Goal: Complete application form: Complete application form

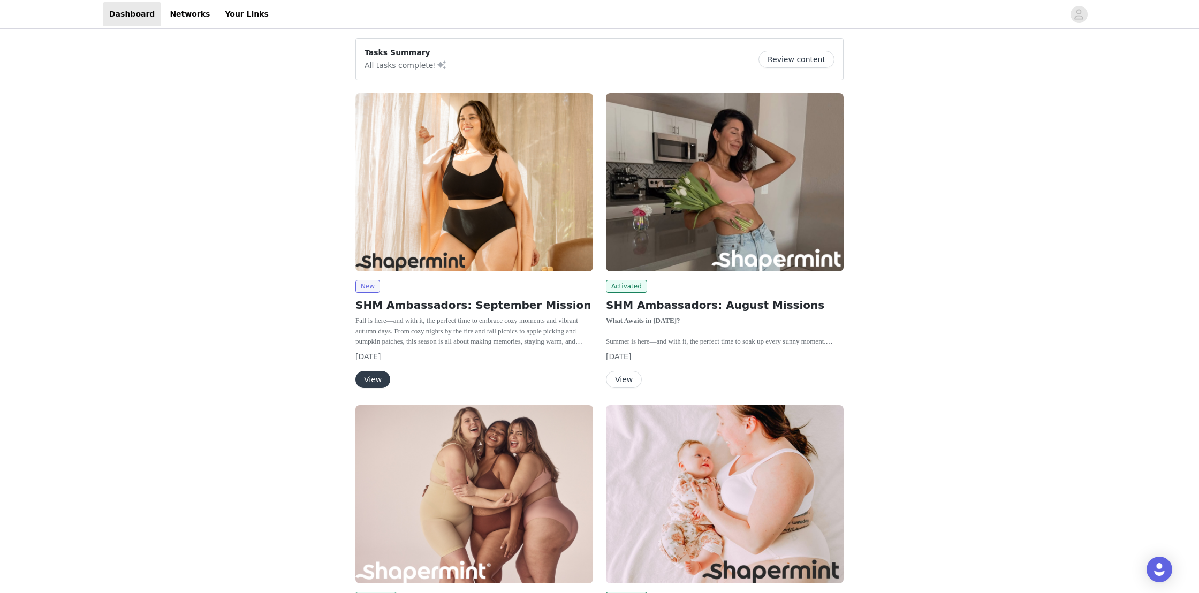
scroll to position [197, 0]
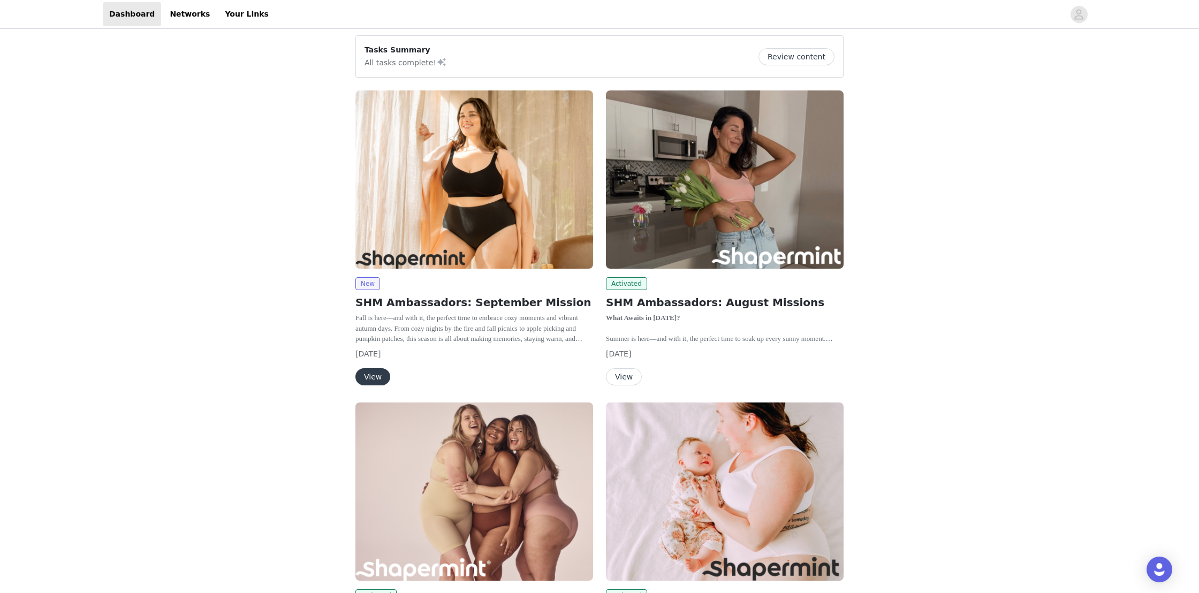
click at [373, 377] on button "View" at bounding box center [372, 376] width 35 height 17
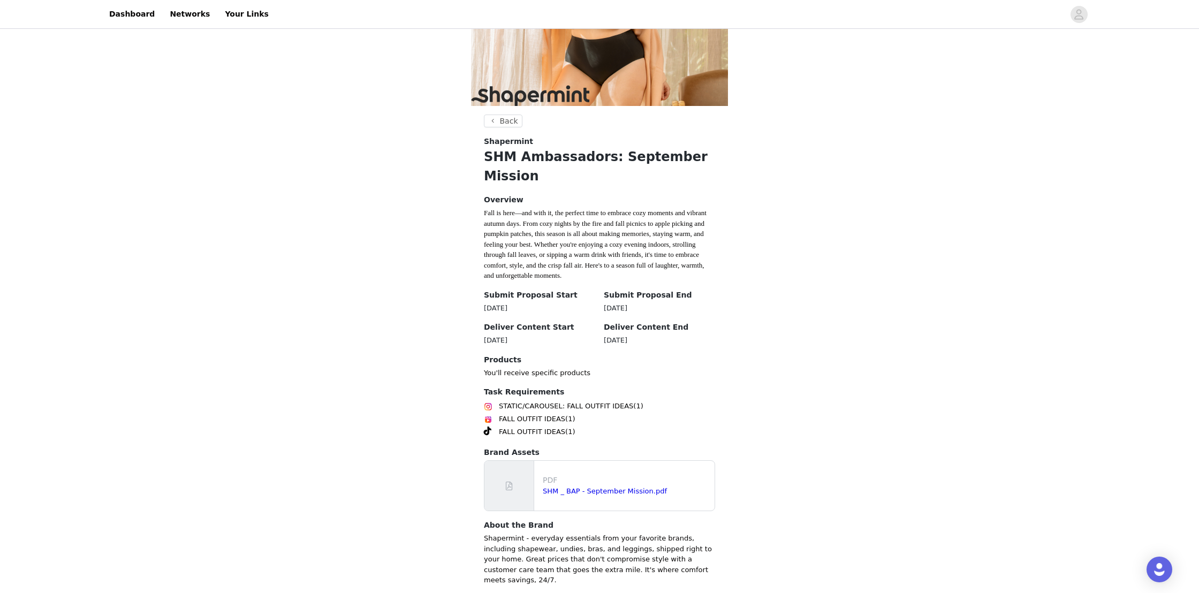
scroll to position [165, 0]
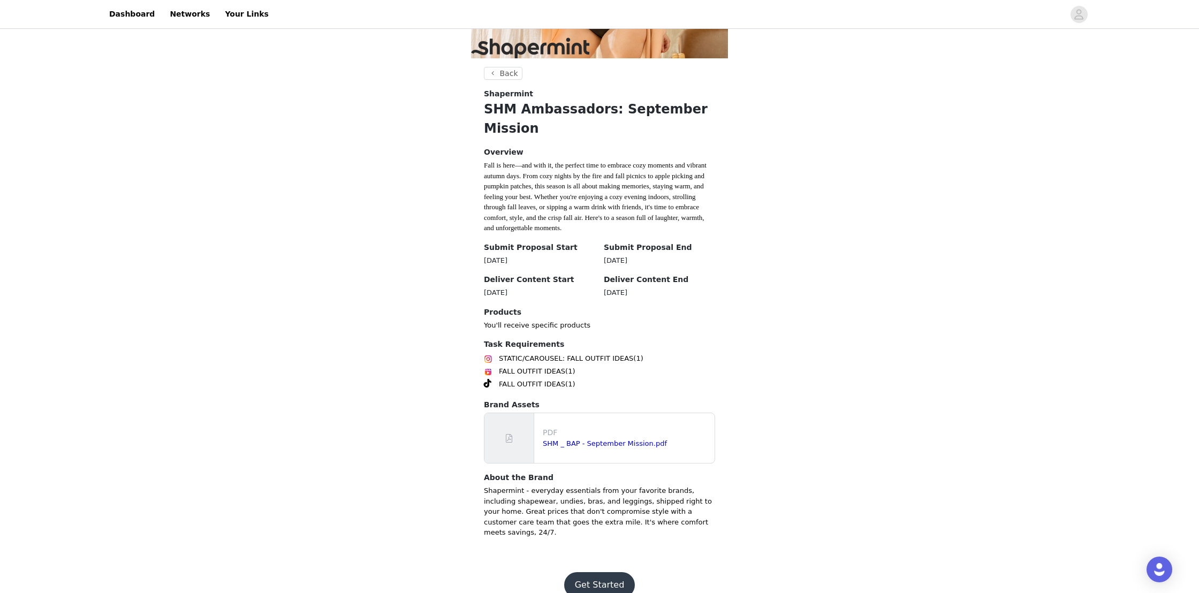
click at [584, 572] on button "Get Started" at bounding box center [599, 585] width 71 height 26
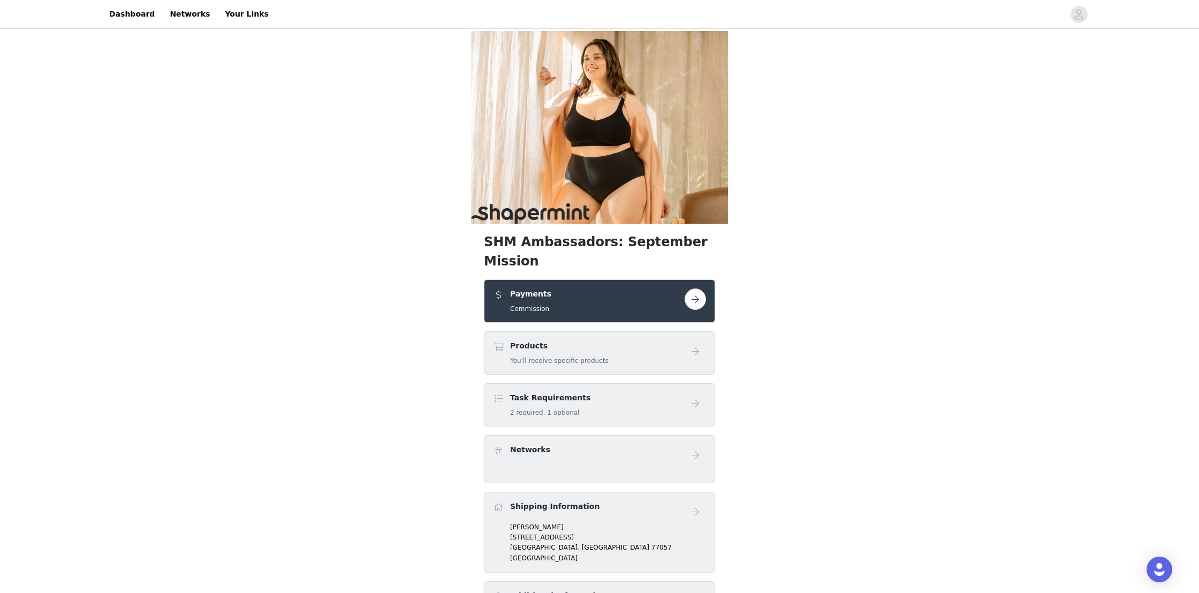
click at [691, 288] on button "button" at bounding box center [695, 298] width 21 height 21
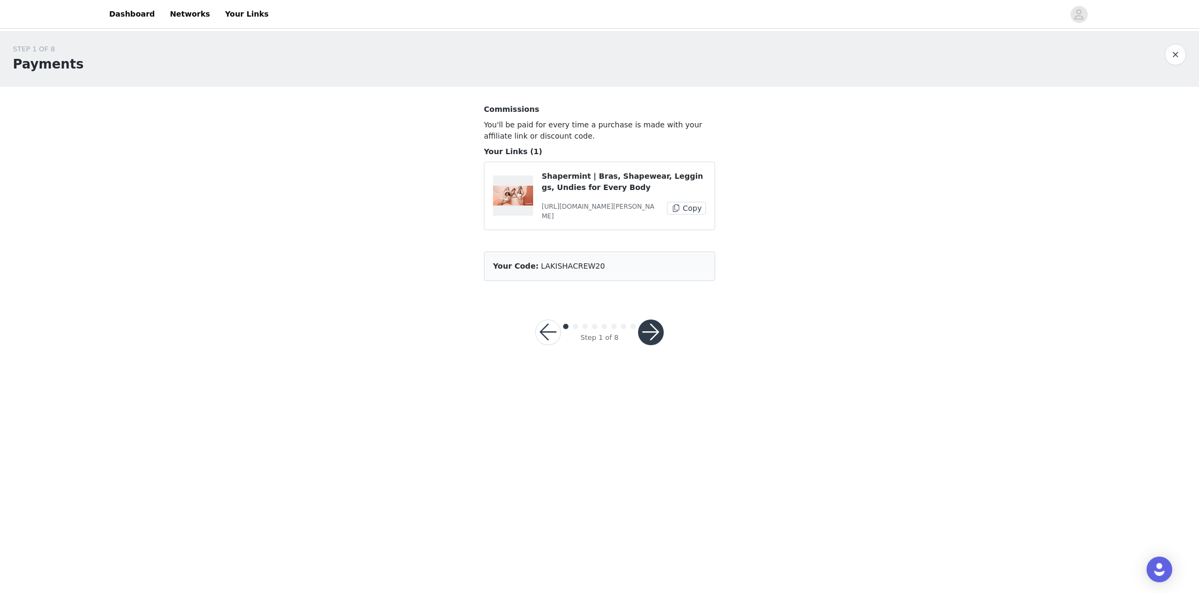
click at [650, 327] on button "button" at bounding box center [651, 333] width 26 height 26
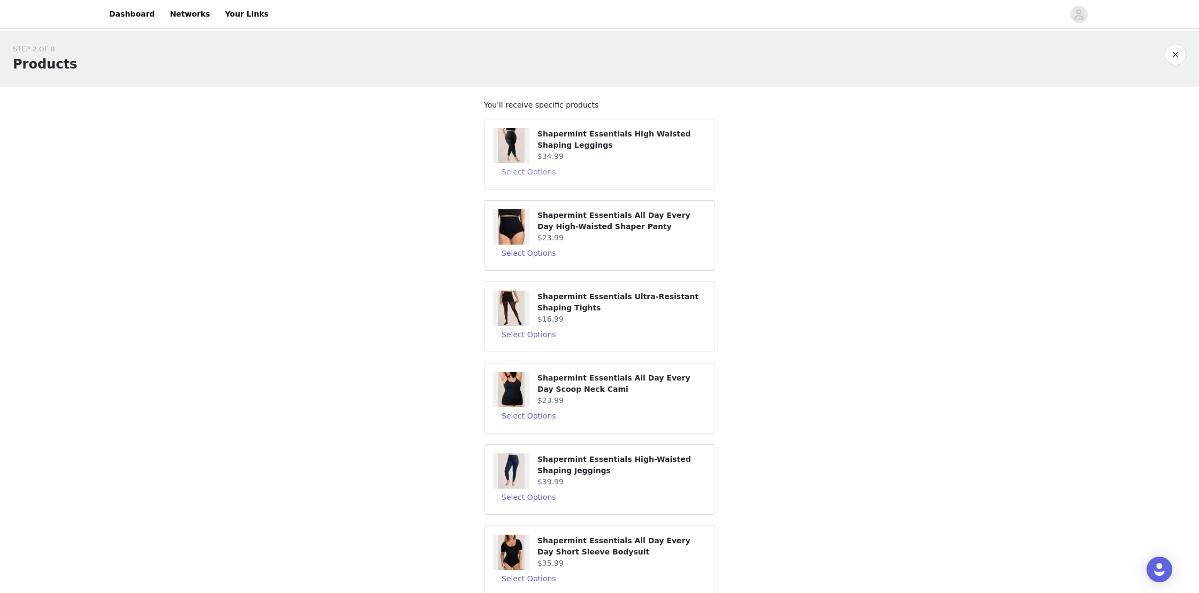
click at [538, 171] on button "Select Options" at bounding box center [529, 171] width 72 height 17
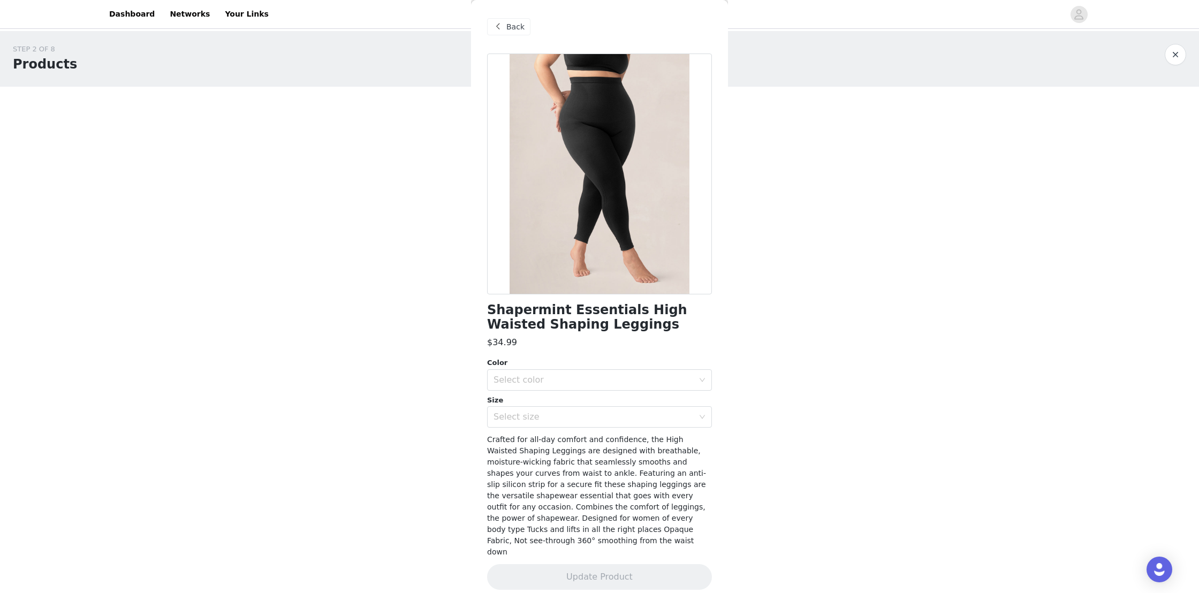
scroll to position [62, 0]
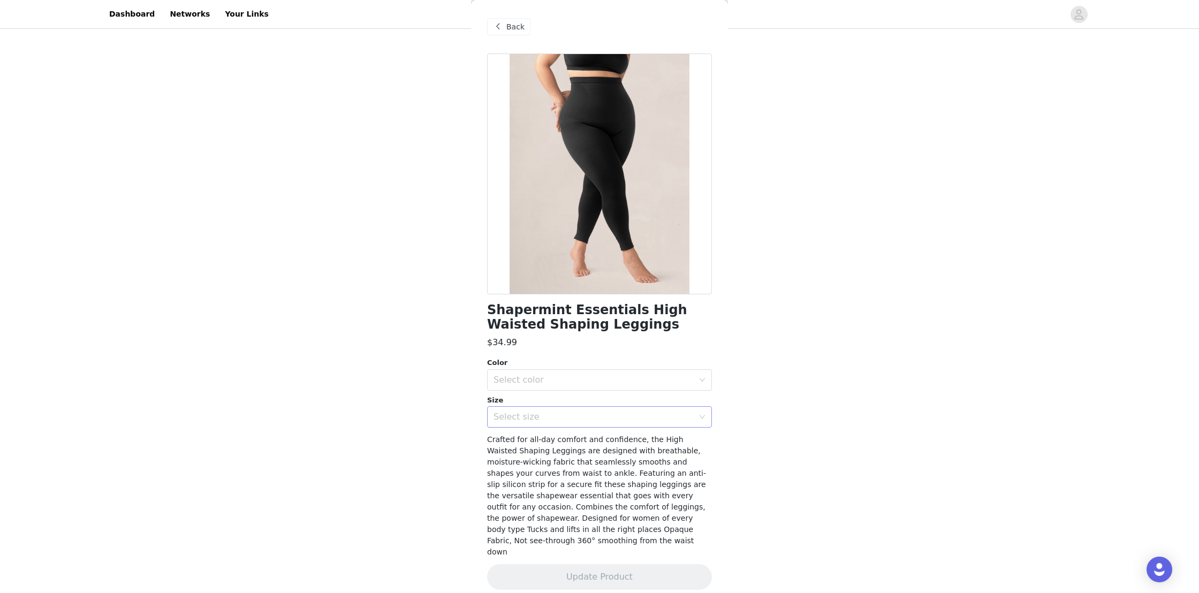
click at [590, 417] on div "Select size" at bounding box center [593, 417] width 200 height 11
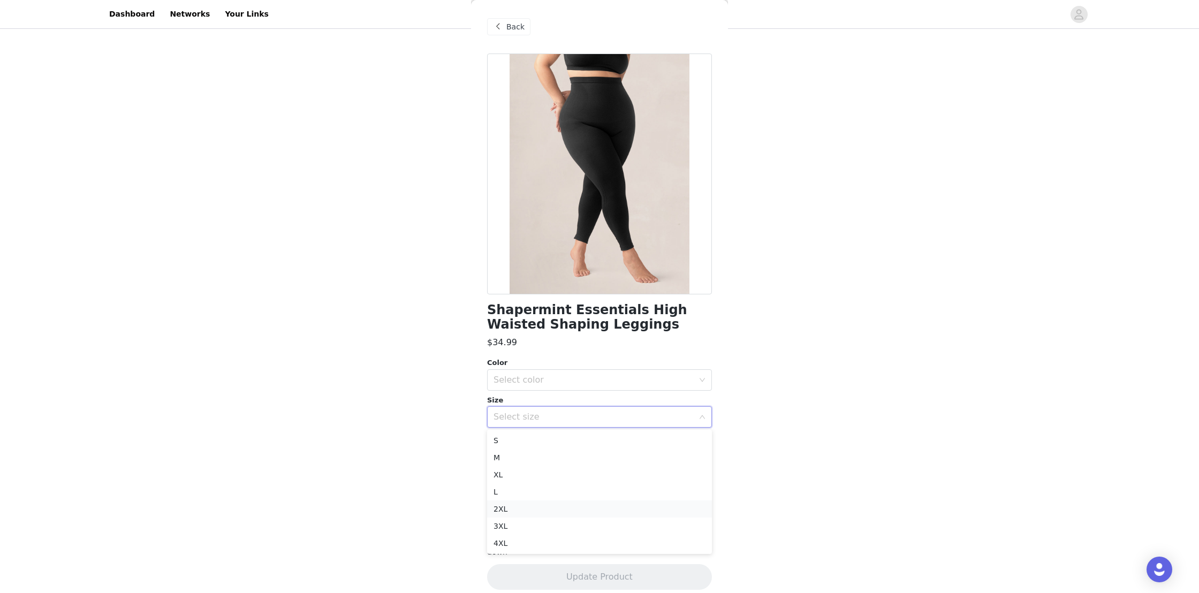
click at [519, 508] on li "2XL" at bounding box center [599, 508] width 225 height 17
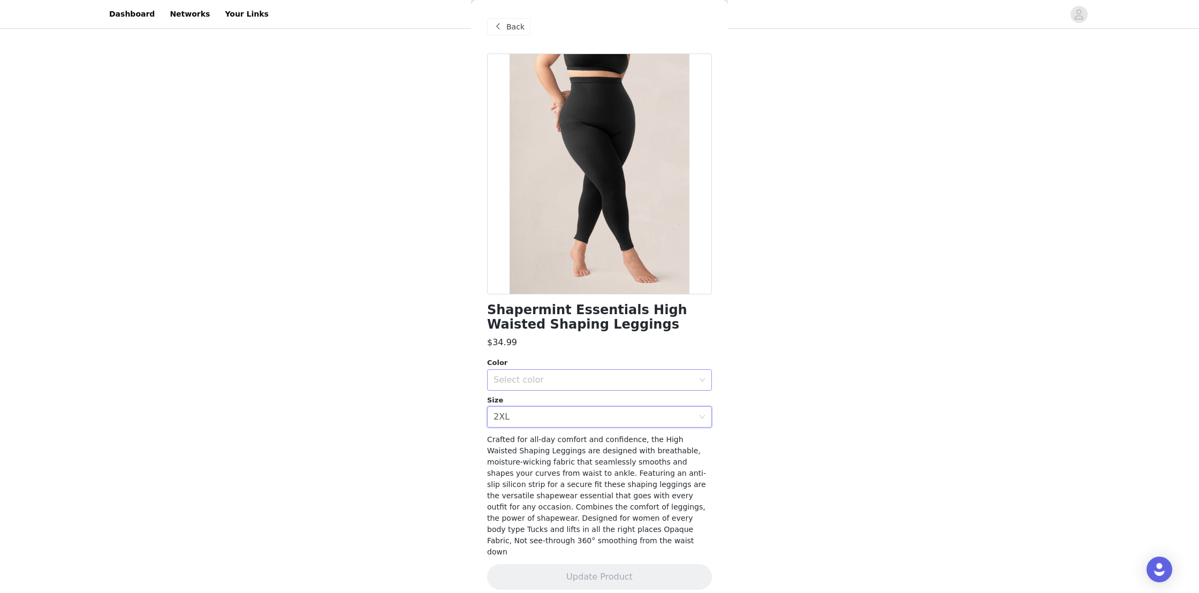
click at [560, 381] on div "Select color" at bounding box center [593, 380] width 200 height 11
click at [523, 449] on li "[PERSON_NAME]" at bounding box center [599, 447] width 225 height 17
click at [542, 378] on div "[PERSON_NAME]" at bounding box center [528, 380] width 71 height 20
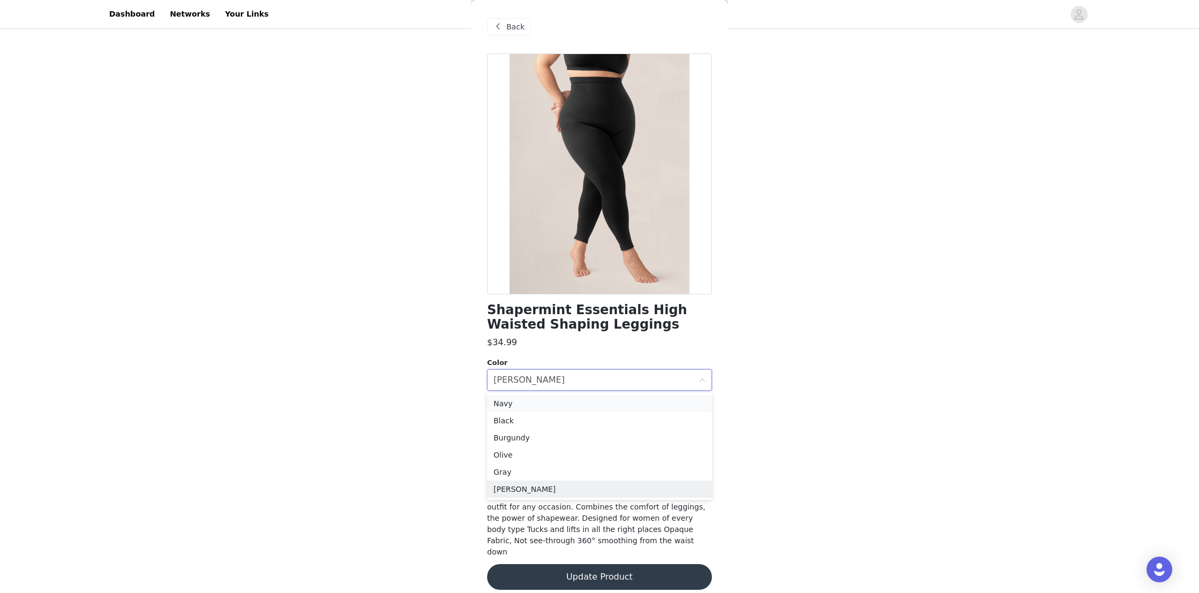
click at [504, 403] on li "Navy" at bounding box center [599, 403] width 225 height 17
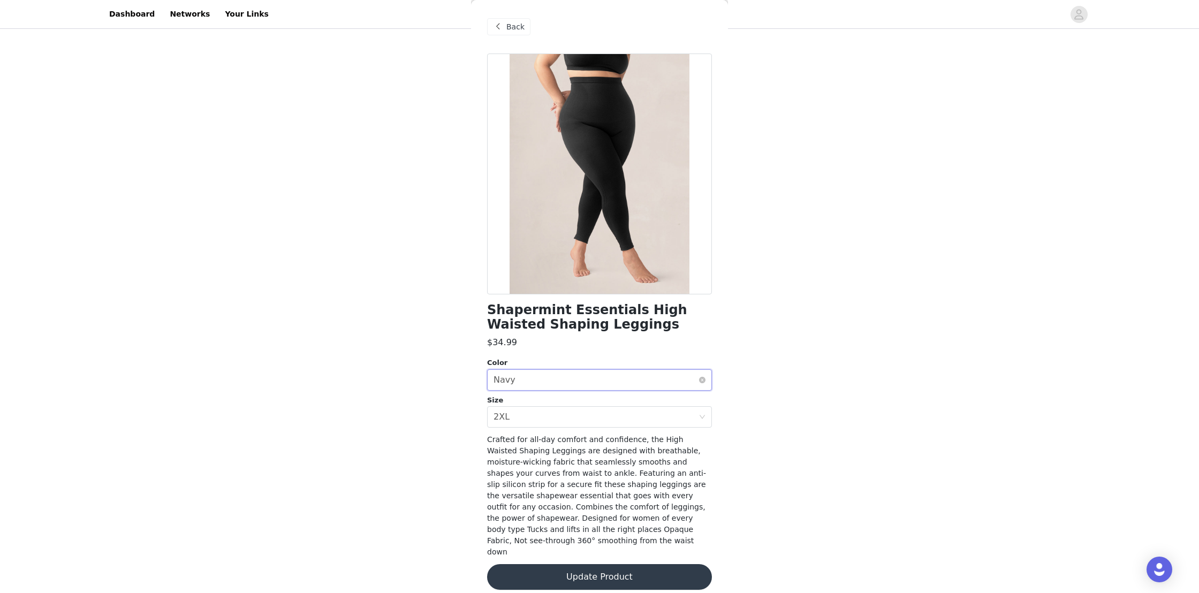
click at [531, 381] on div "Select color Navy" at bounding box center [595, 380] width 205 height 20
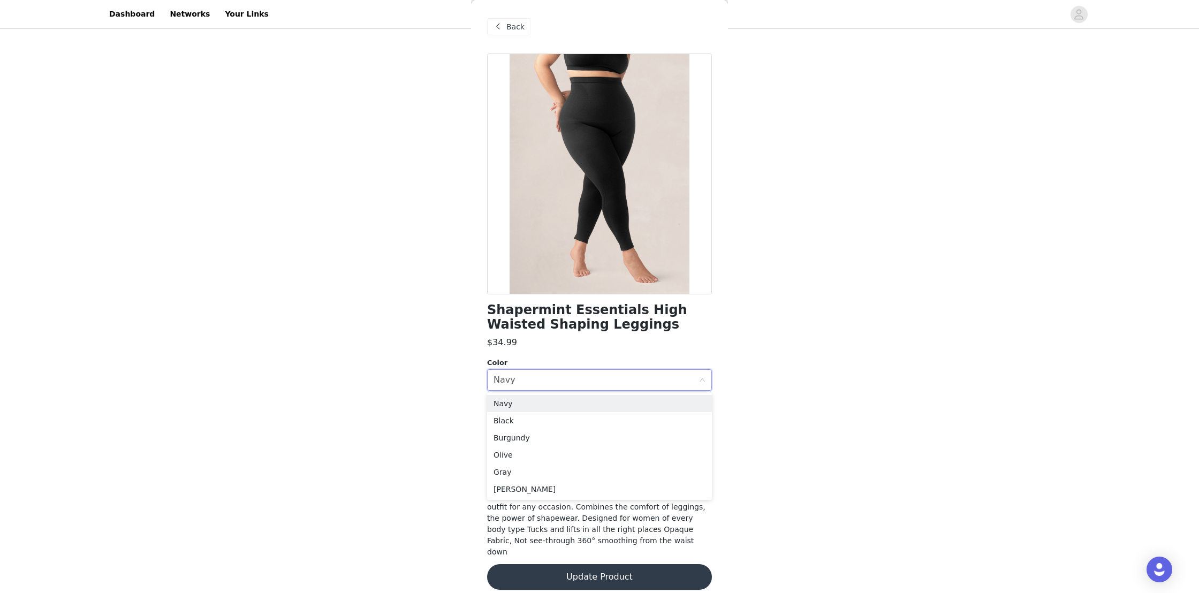
click at [422, 384] on div "STEP 2 OF 8 Products You'll receive specific products Shapermint Essentials Hig…" at bounding box center [599, 222] width 1199 height 589
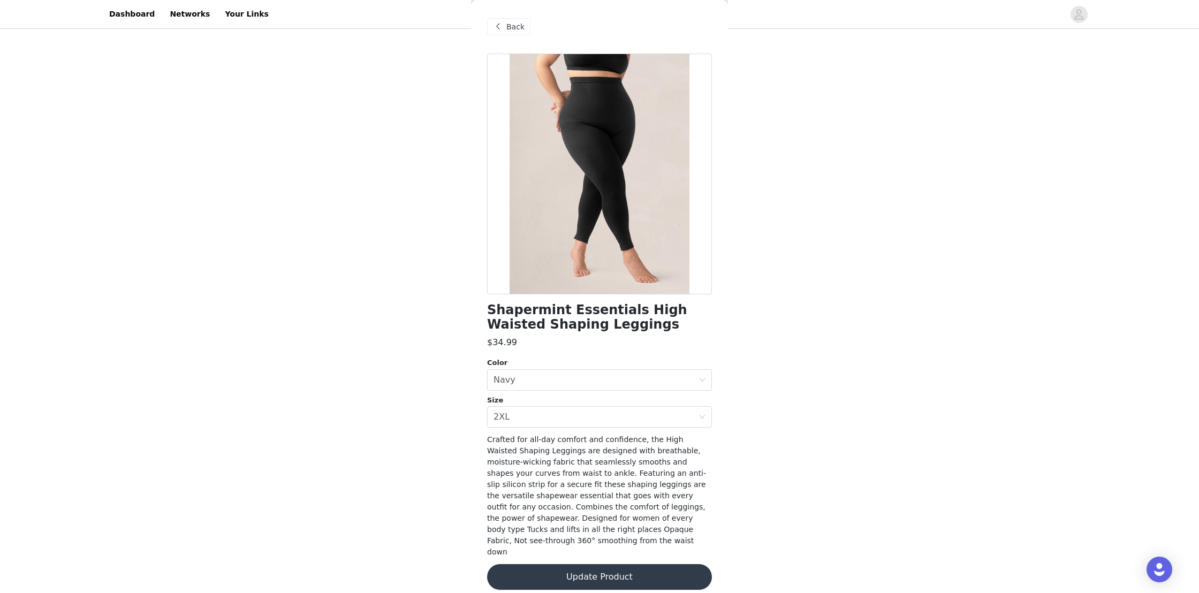
click at [595, 566] on button "Update Product" at bounding box center [599, 577] width 225 height 26
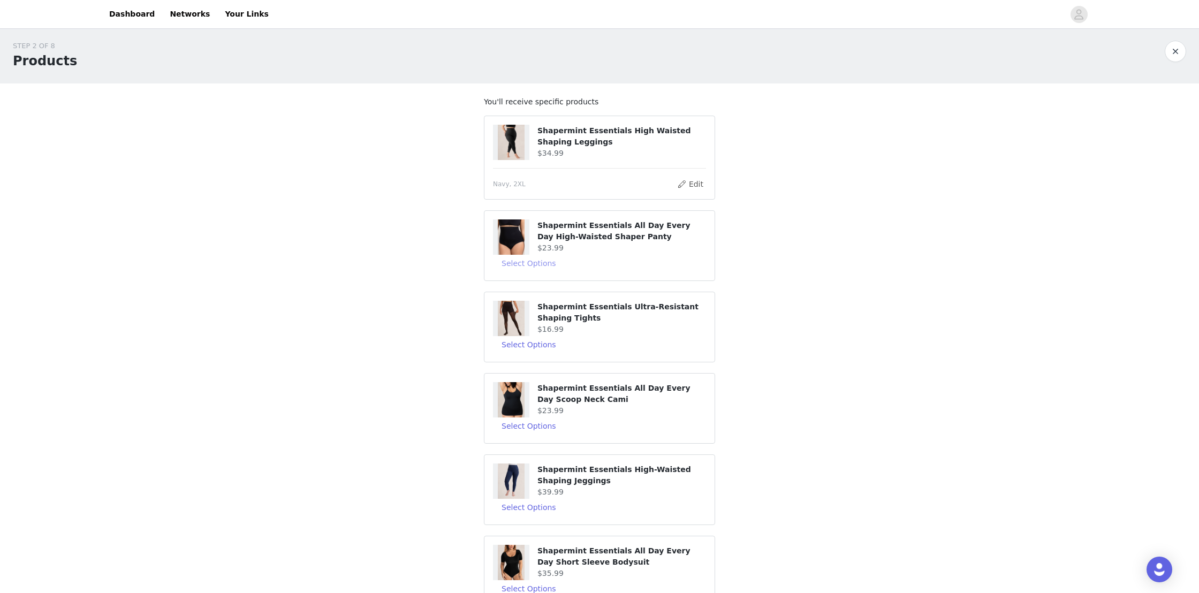
scroll to position [3, 0]
click at [536, 264] on button "Select Options" at bounding box center [529, 263] width 72 height 17
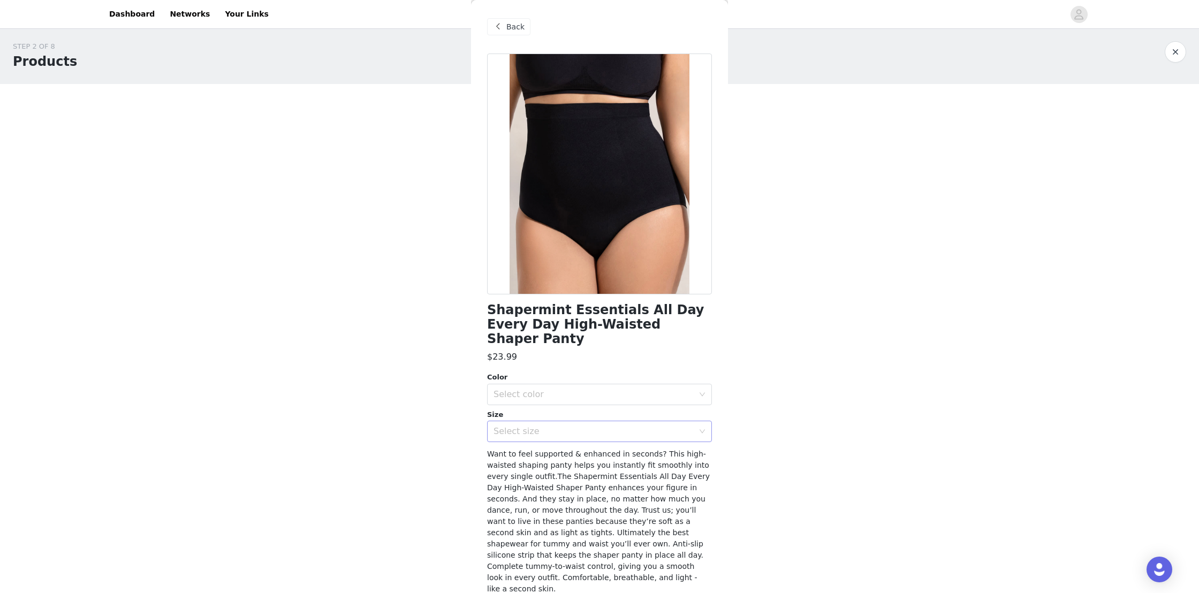
click at [548, 426] on div "Select size" at bounding box center [593, 431] width 200 height 11
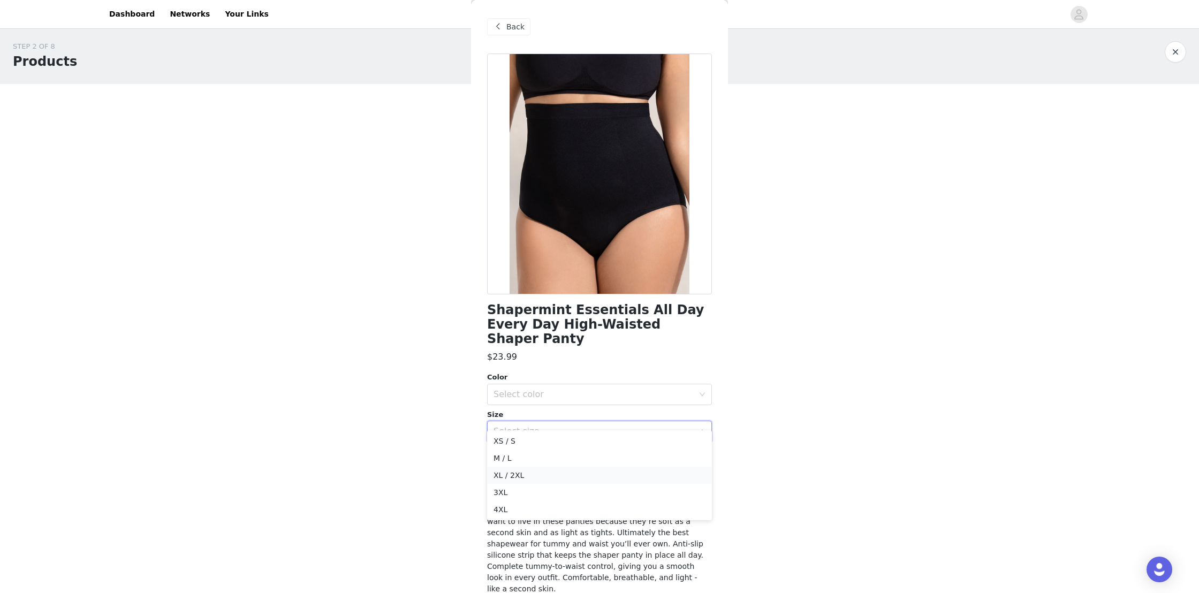
click at [503, 476] on li "XL / 2XL" at bounding box center [599, 475] width 225 height 17
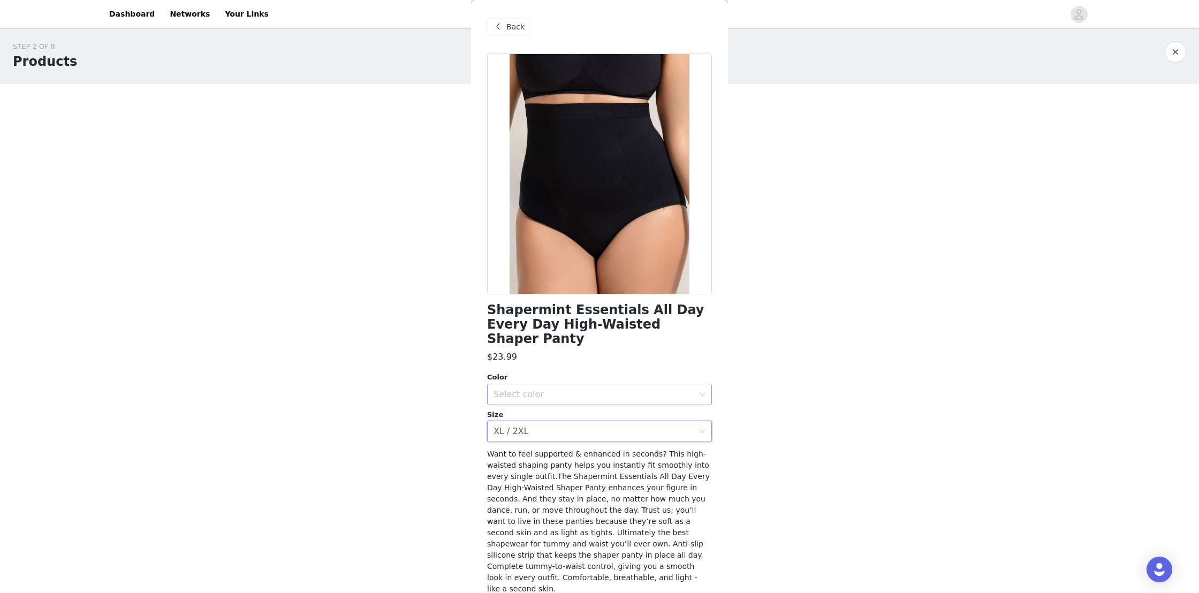
click at [537, 389] on div "Select color" at bounding box center [593, 394] width 200 height 11
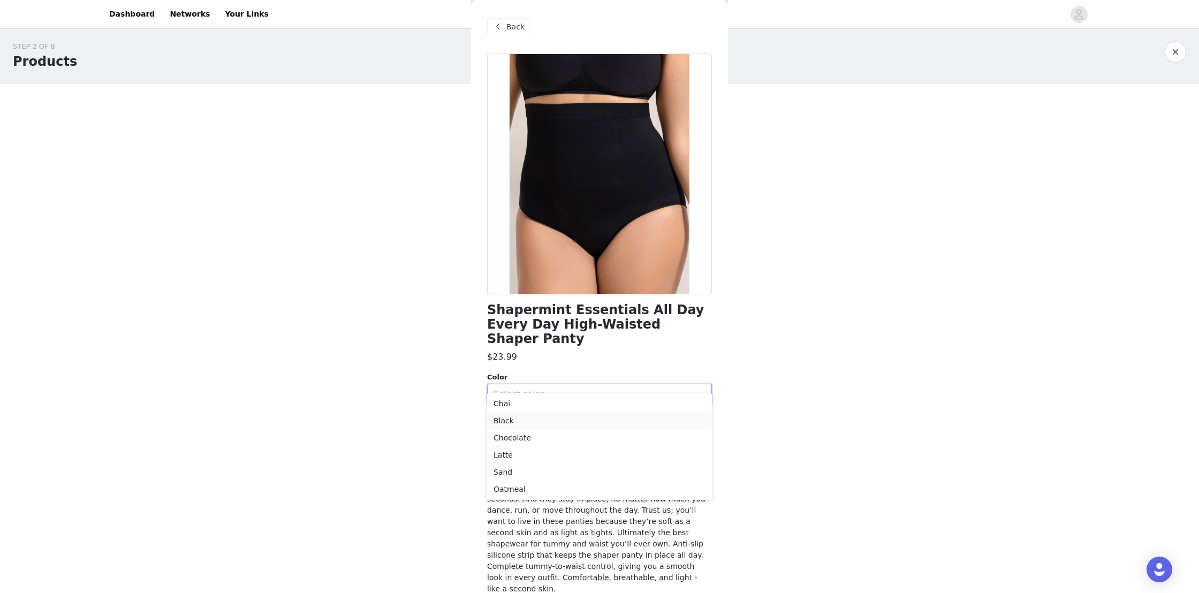
click at [507, 420] on li "Black" at bounding box center [599, 420] width 225 height 17
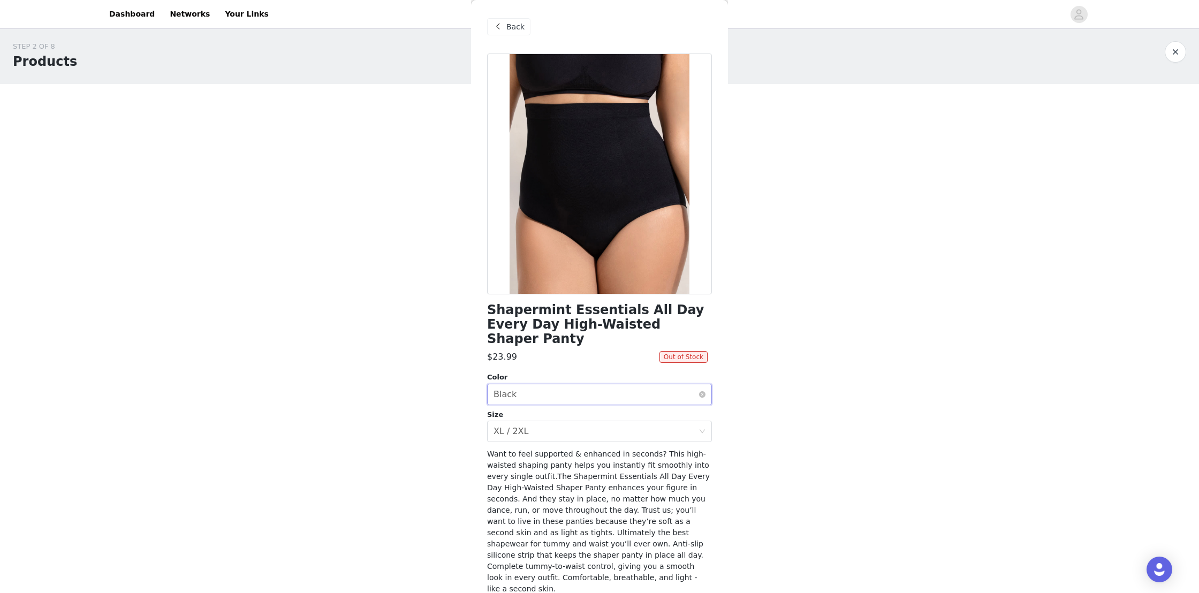
click at [562, 384] on div "Select color Black" at bounding box center [595, 394] width 205 height 20
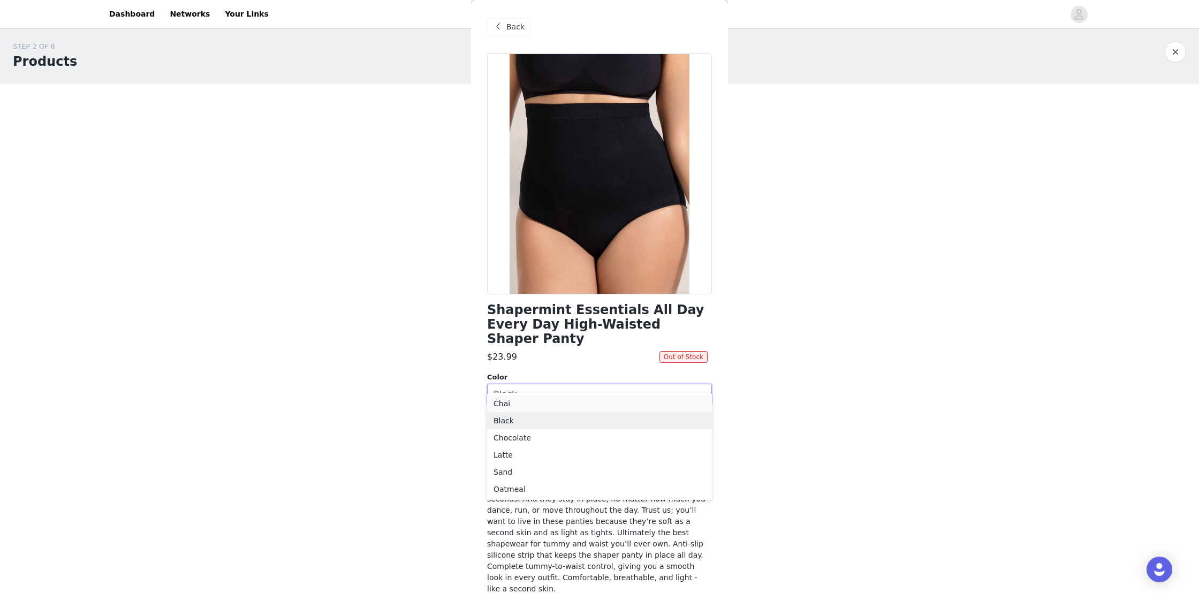
click at [506, 405] on li "Chai" at bounding box center [599, 403] width 225 height 17
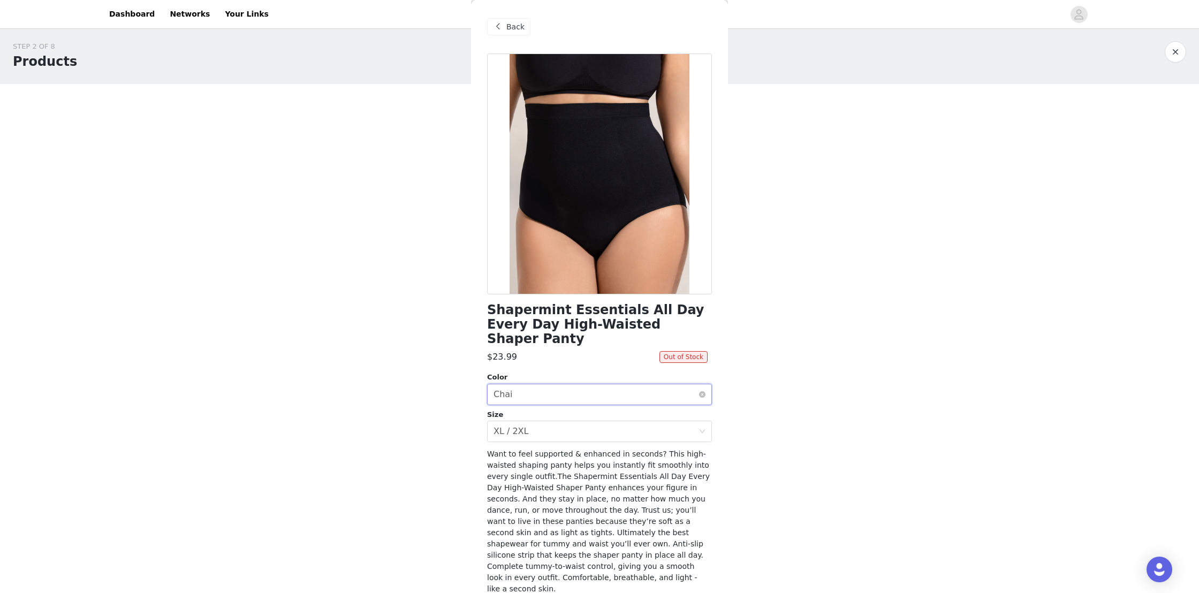
click at [539, 384] on div "Select color Chai" at bounding box center [595, 394] width 205 height 20
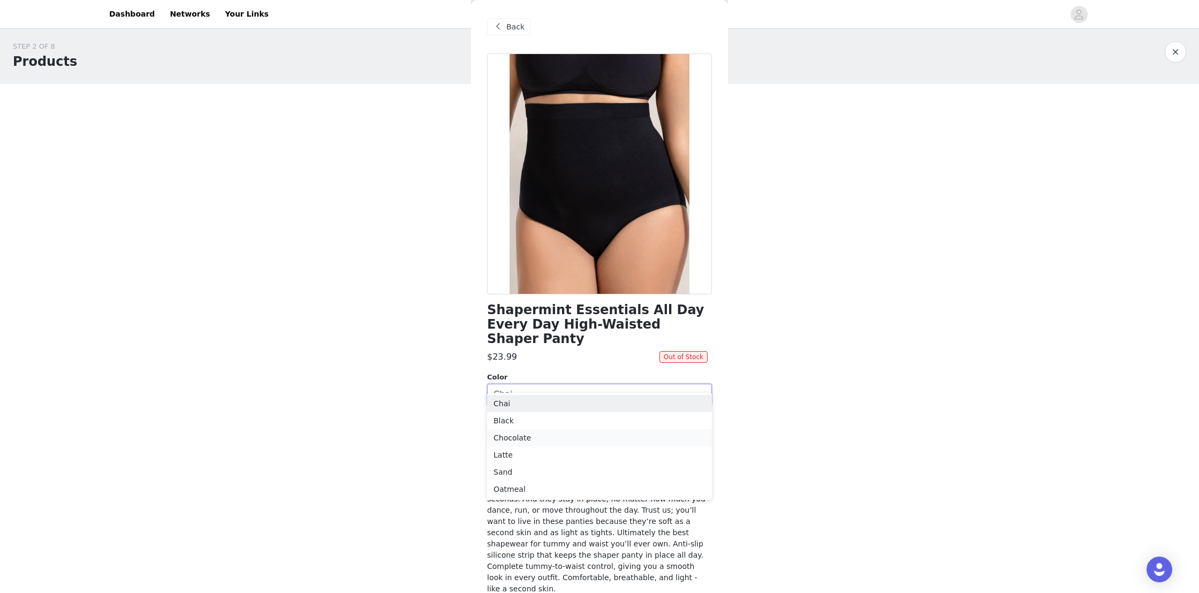
click at [519, 438] on li "Chocolate" at bounding box center [599, 437] width 225 height 17
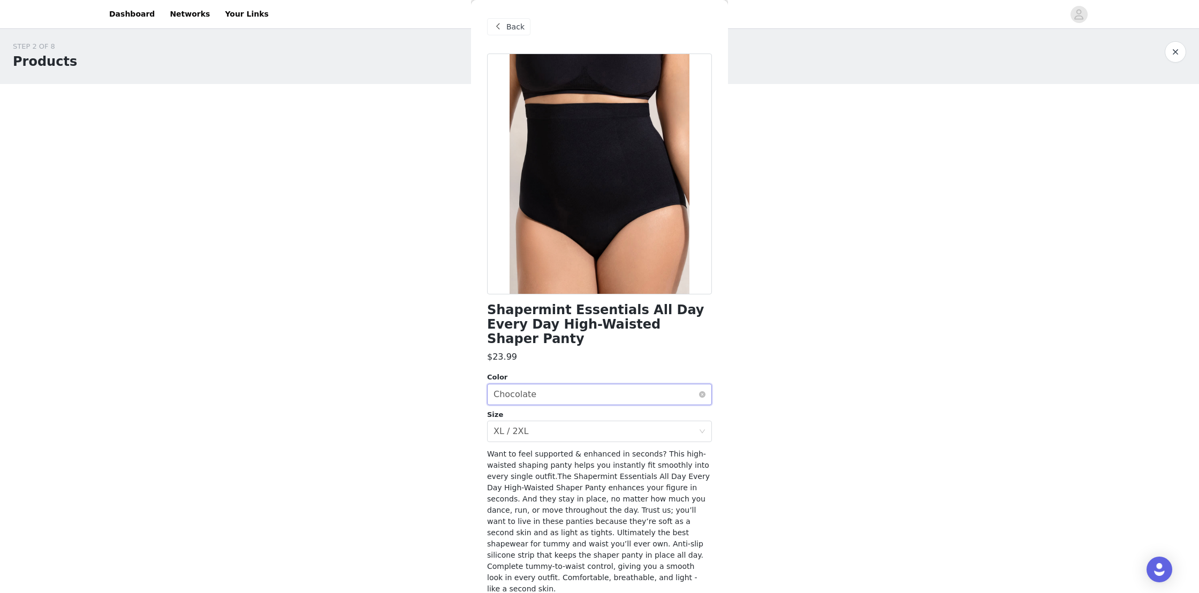
click at [554, 384] on div "Select color Chocolate" at bounding box center [595, 394] width 205 height 20
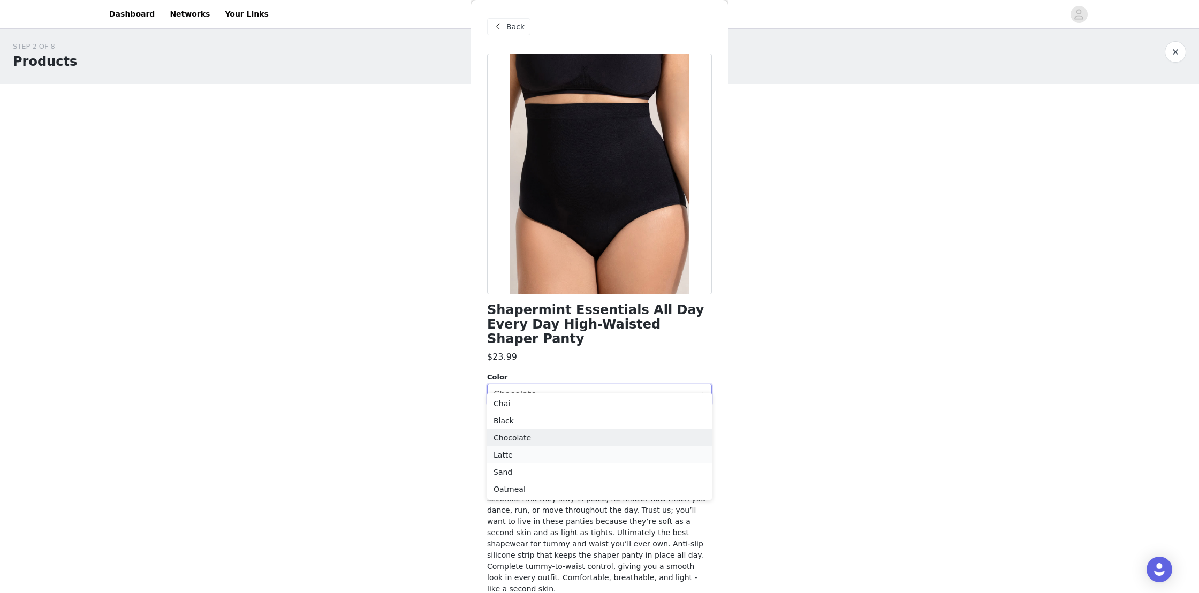
click at [520, 460] on li "Latte" at bounding box center [599, 454] width 225 height 17
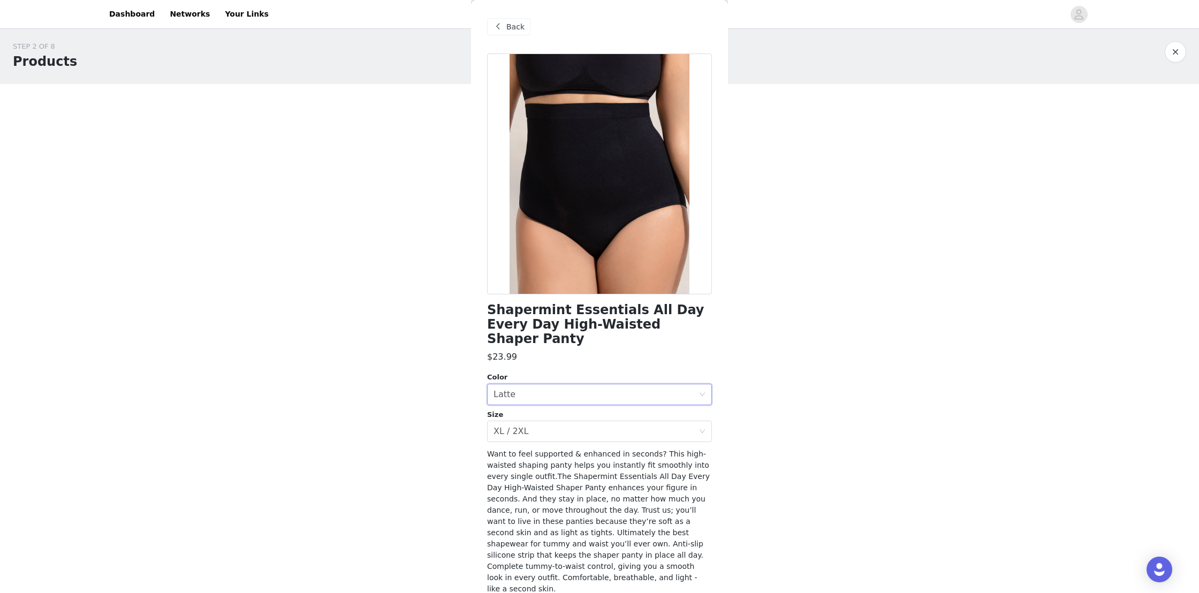
scroll to position [21, 0]
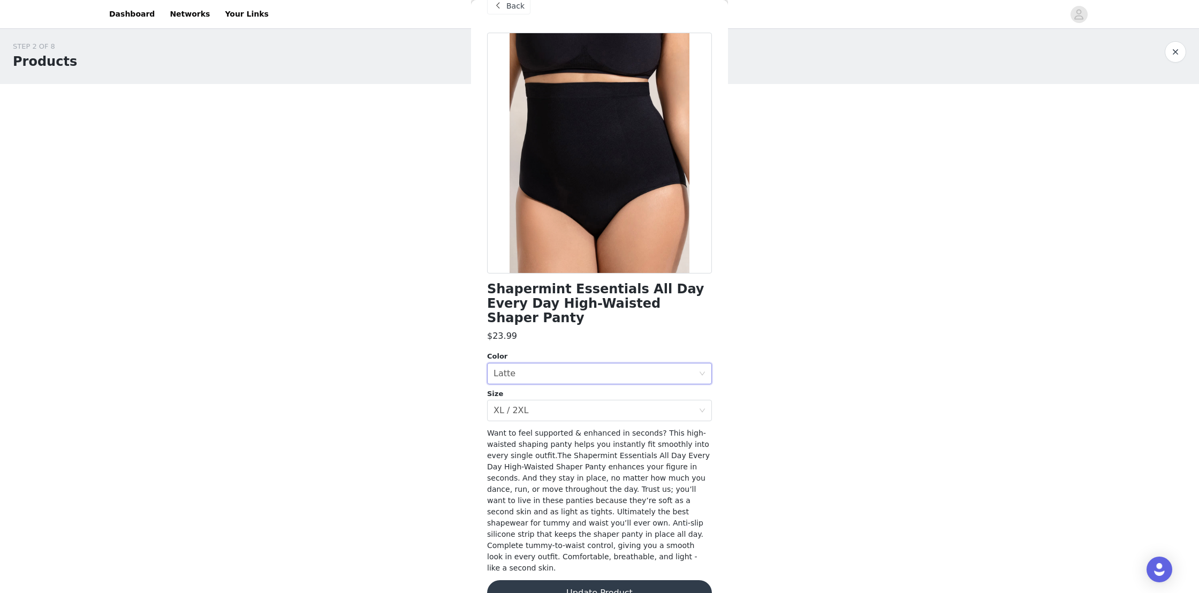
click at [598, 580] on button "Update Product" at bounding box center [599, 593] width 225 height 26
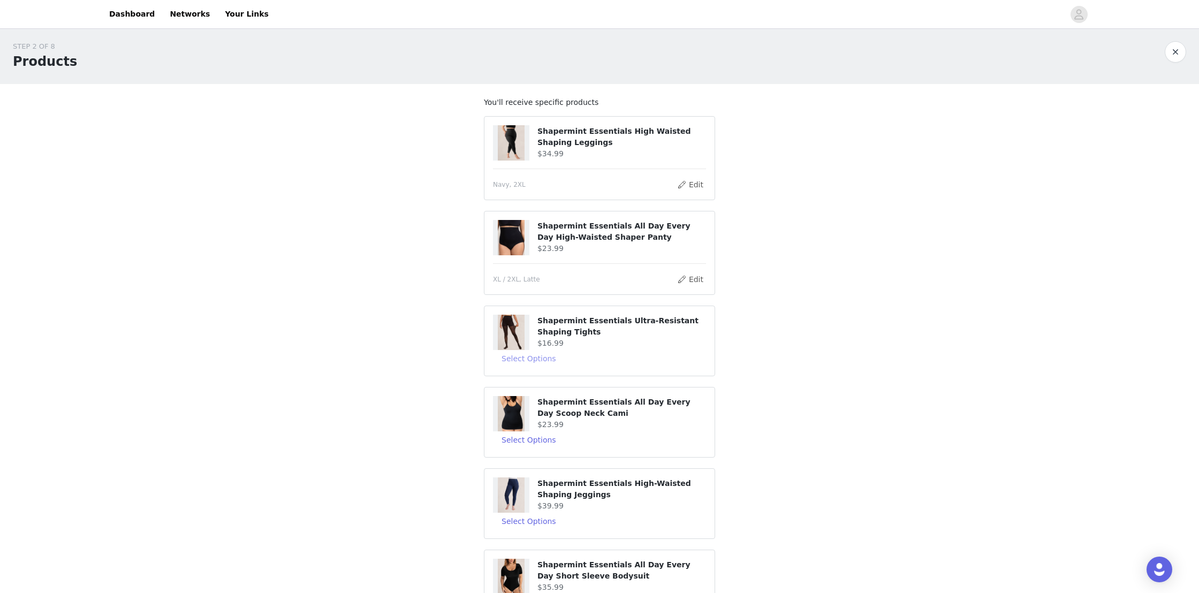
click at [522, 360] on button "Select Options" at bounding box center [529, 358] width 72 height 17
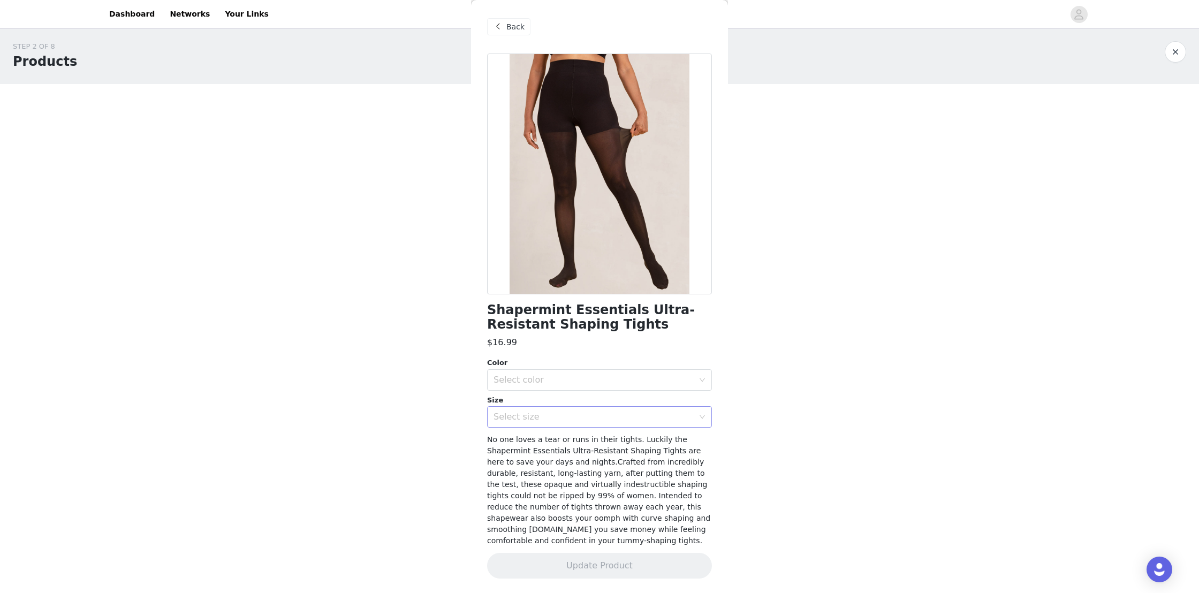
click at [533, 418] on div "Select size" at bounding box center [593, 417] width 200 height 11
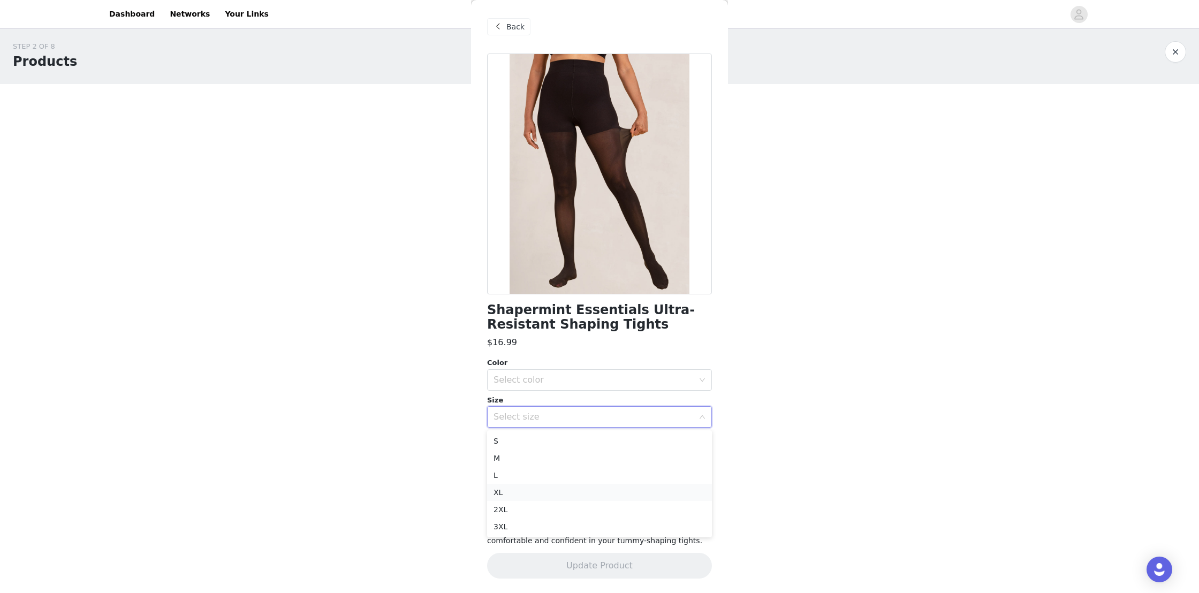
click at [519, 492] on li "XL" at bounding box center [599, 492] width 225 height 17
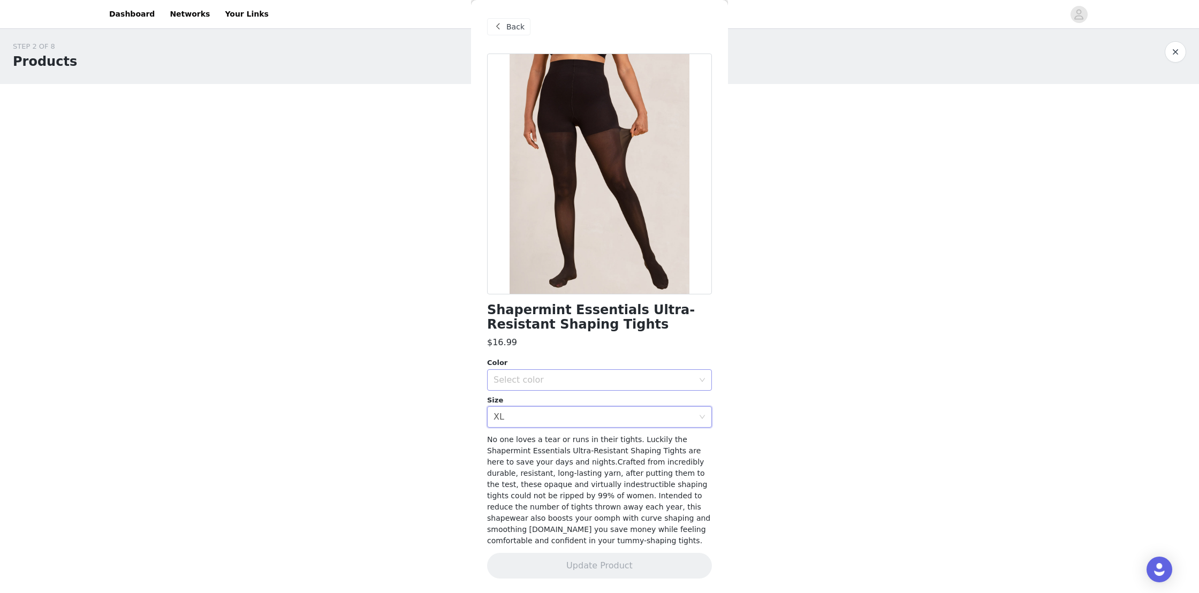
click at [534, 376] on div "Select color" at bounding box center [593, 380] width 200 height 11
click at [511, 404] on li "Black" at bounding box center [599, 403] width 225 height 17
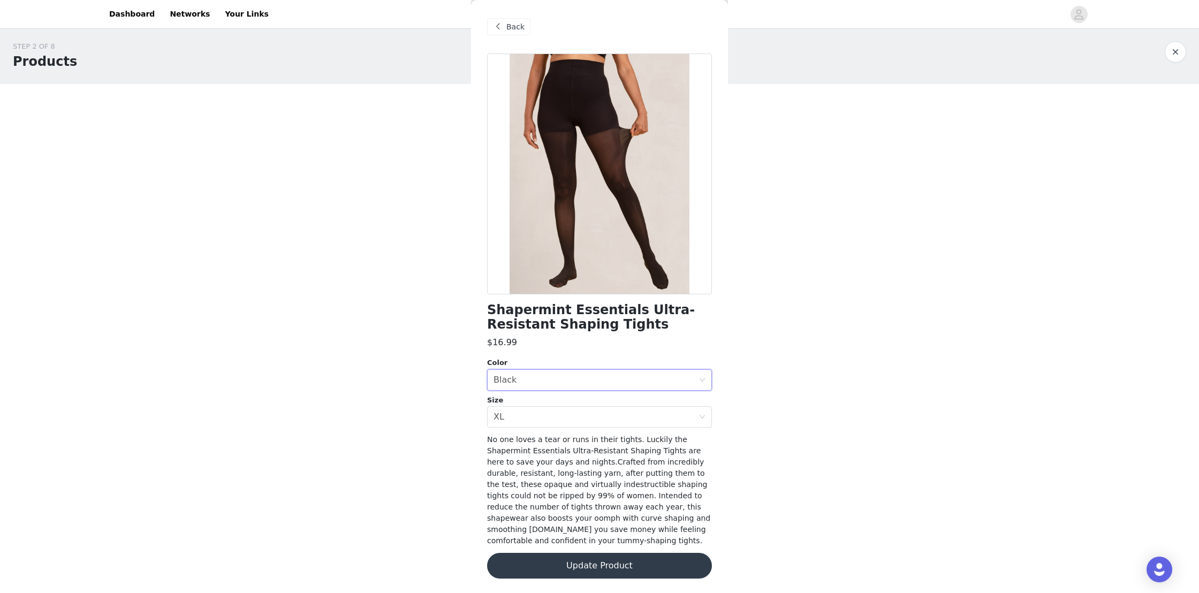
click at [598, 559] on button "Update Product" at bounding box center [599, 566] width 225 height 26
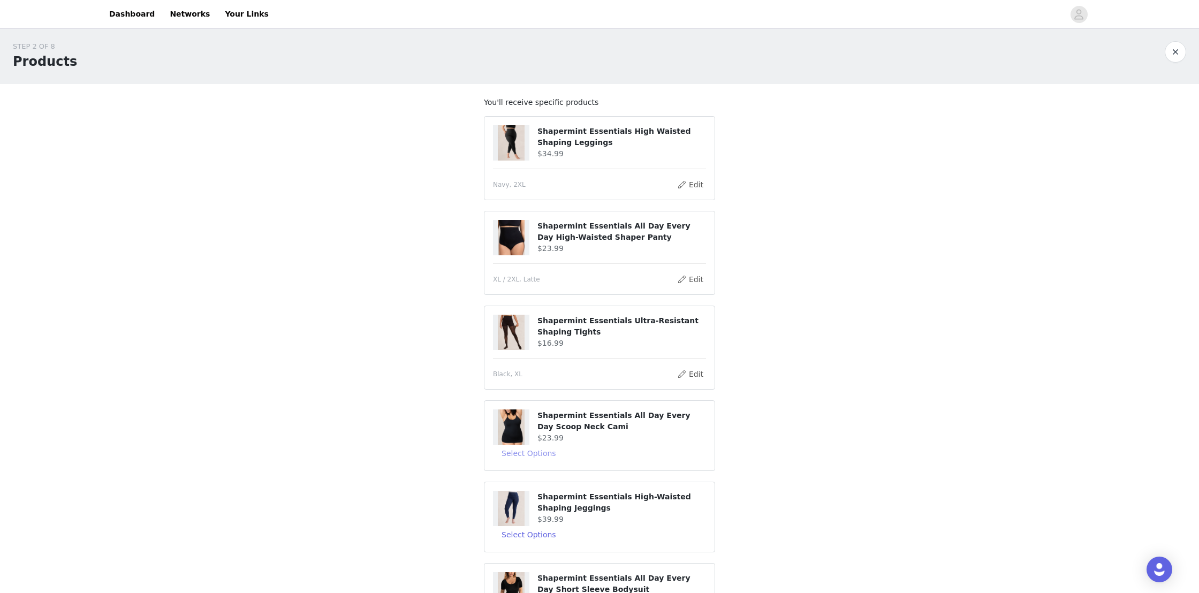
click at [533, 451] on button "Select Options" at bounding box center [529, 453] width 72 height 17
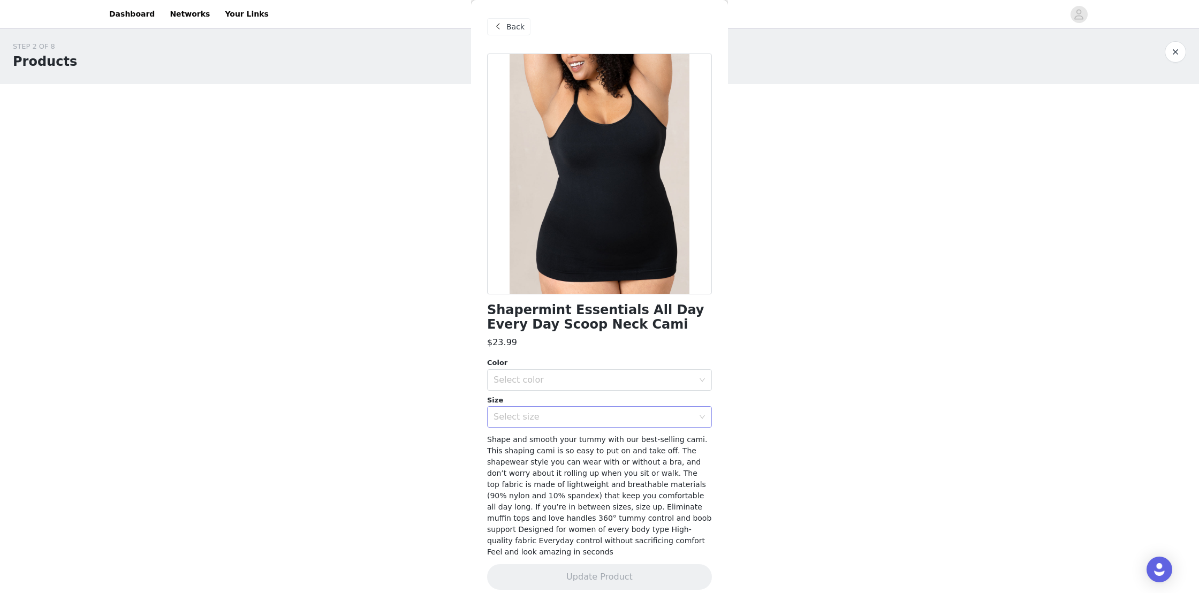
click at [548, 417] on div "Select size" at bounding box center [593, 417] width 200 height 11
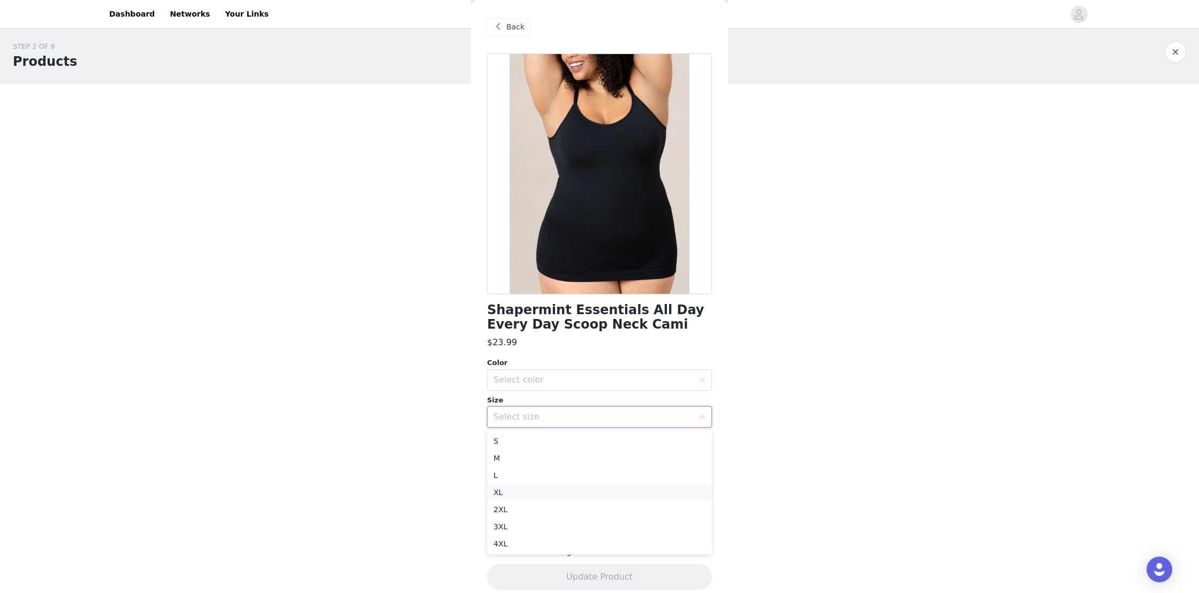
click at [514, 490] on li "XL" at bounding box center [599, 492] width 225 height 17
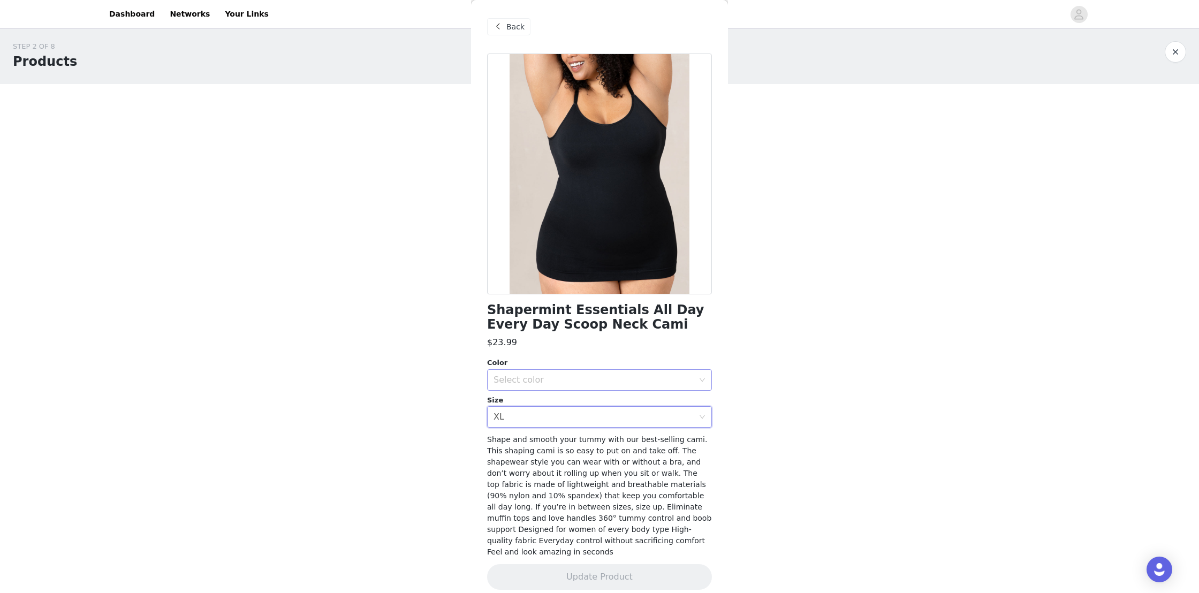
click at [539, 376] on div "Select color" at bounding box center [593, 380] width 200 height 11
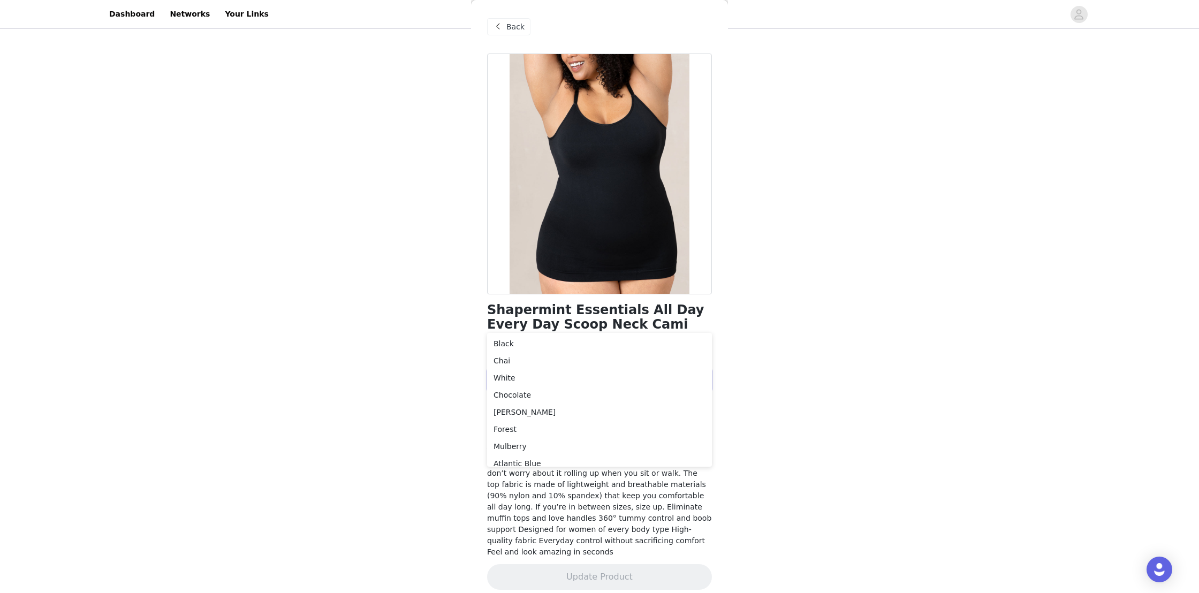
scroll to position [5, 0]
click at [511, 438] on li "Mulberry" at bounding box center [599, 440] width 225 height 17
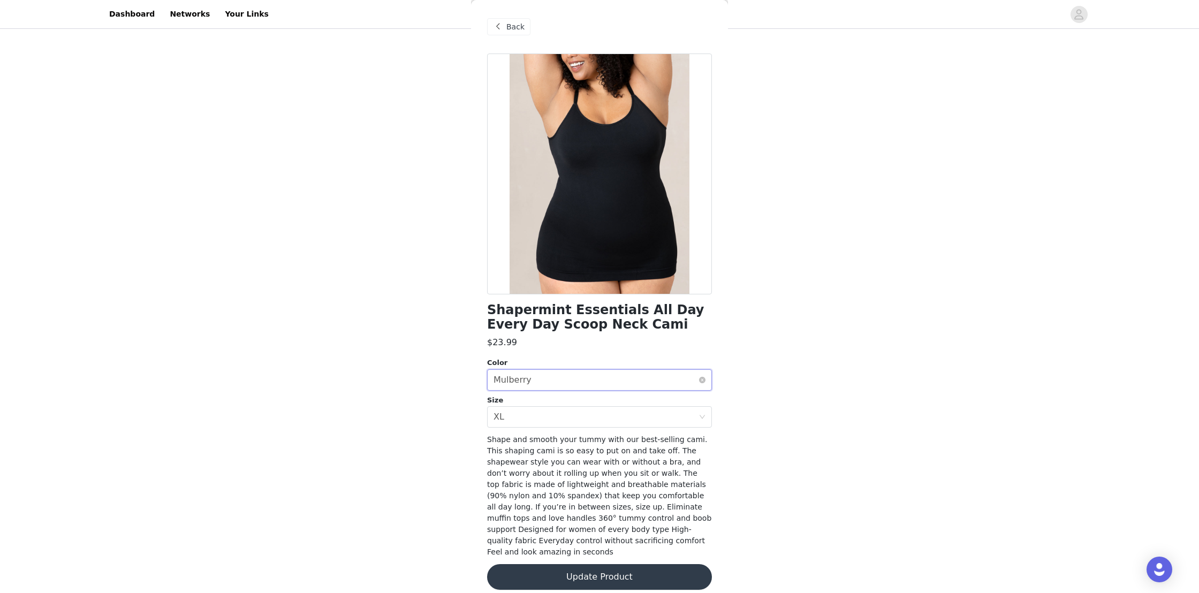
click at [540, 379] on div "Select color Mulberry" at bounding box center [595, 380] width 205 height 20
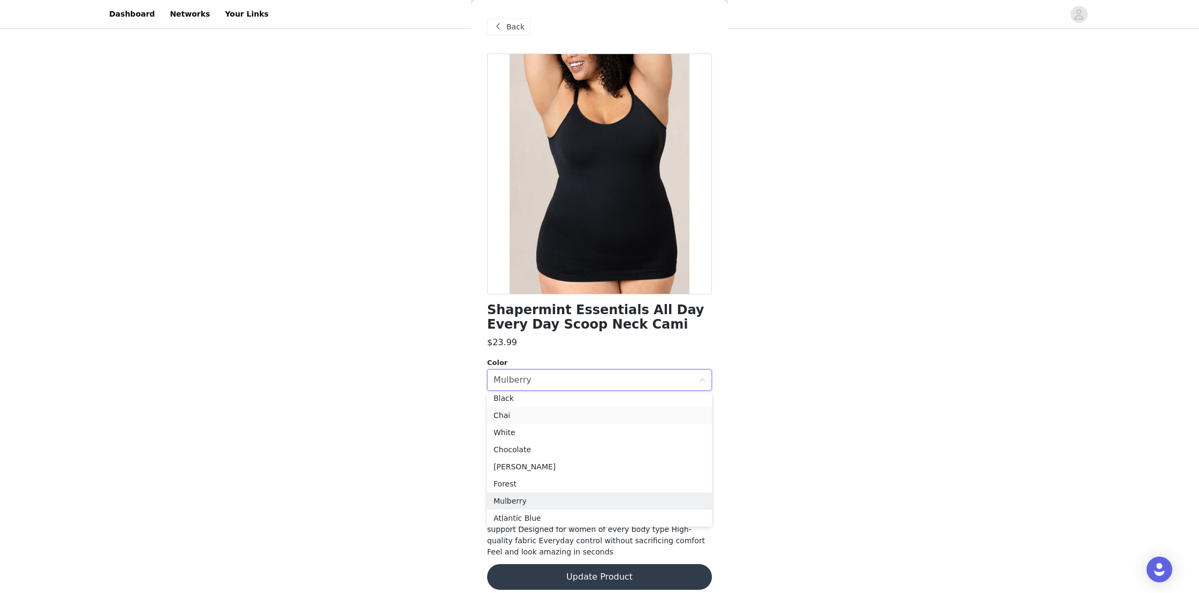
scroll to position [2, 0]
click at [518, 402] on li "Black" at bounding box center [599, 401] width 225 height 17
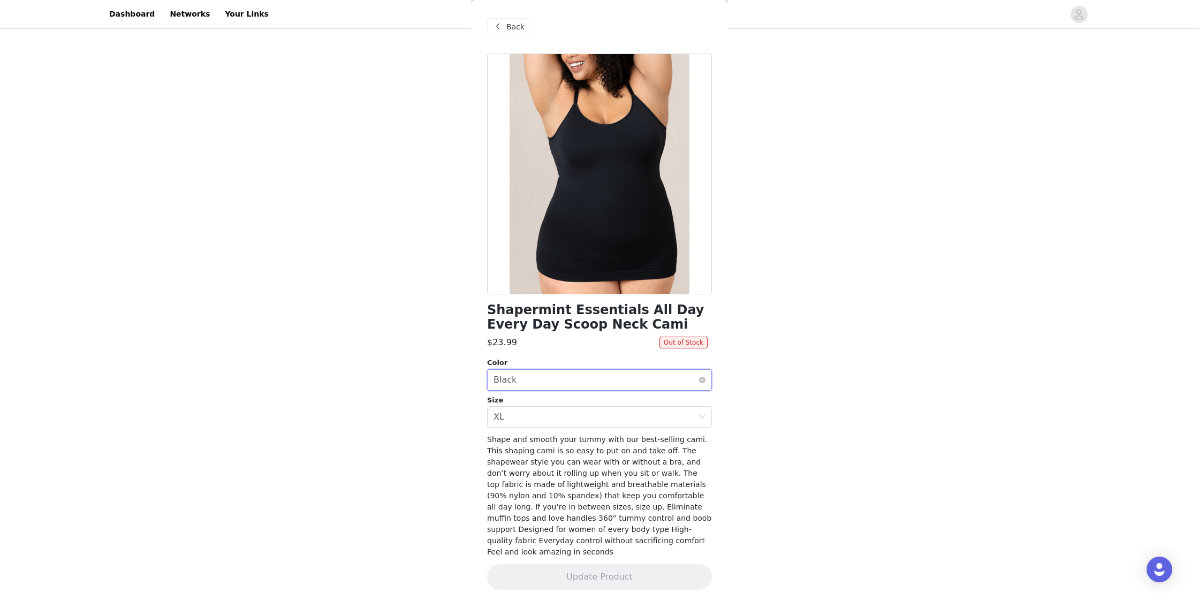
click at [544, 378] on div "Select color Black" at bounding box center [595, 380] width 205 height 20
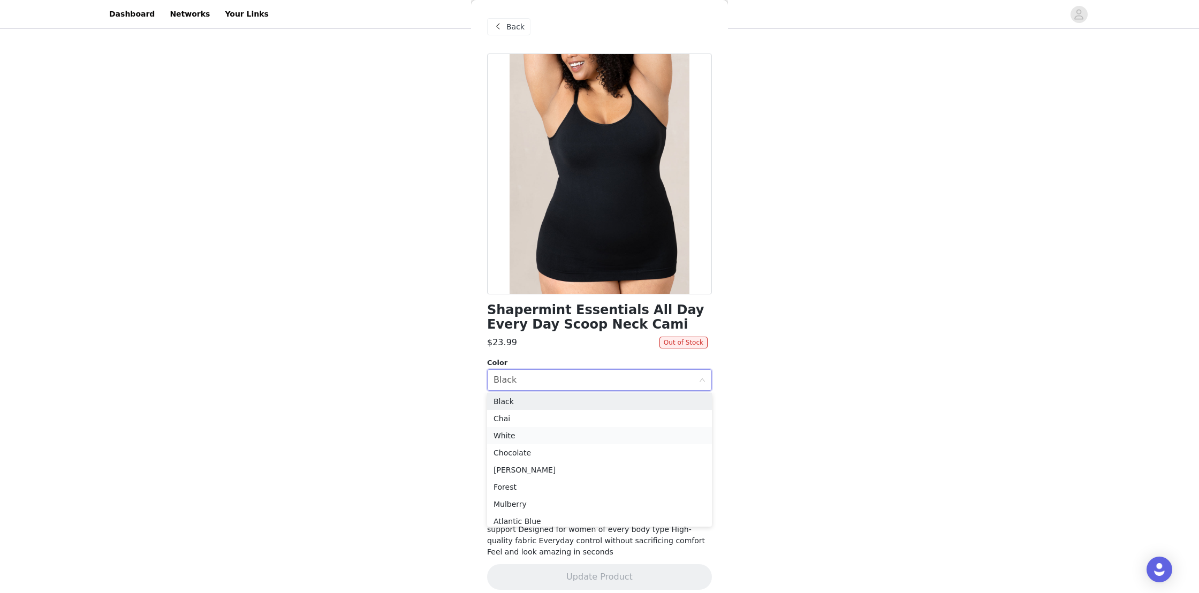
click at [513, 439] on li "White" at bounding box center [599, 435] width 225 height 17
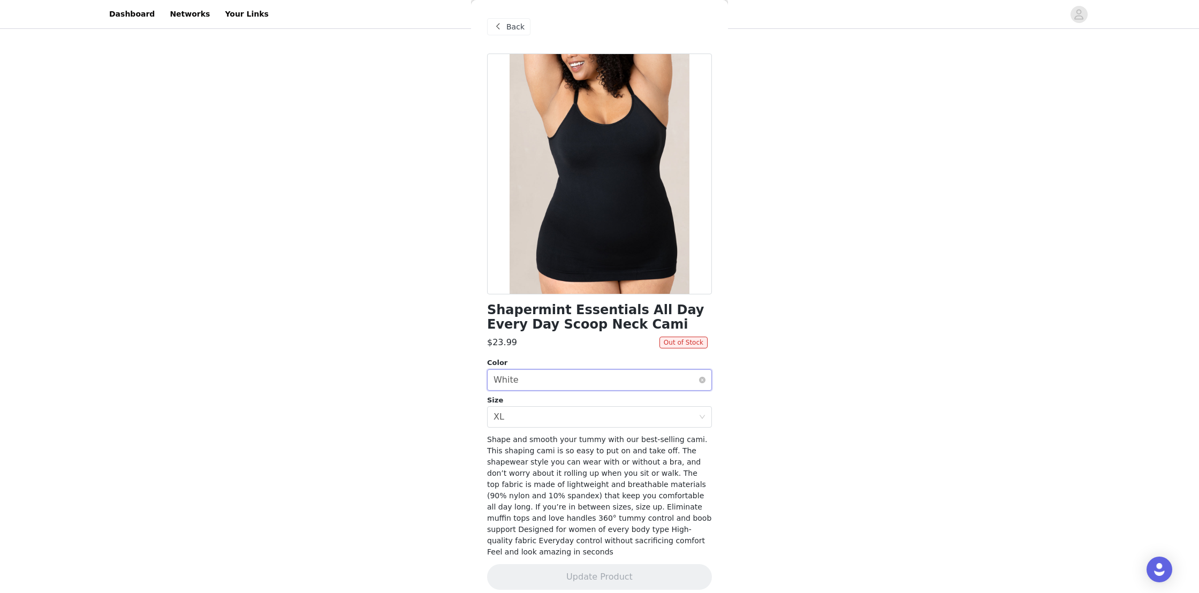
click at [516, 381] on div "Select color White" at bounding box center [595, 380] width 205 height 20
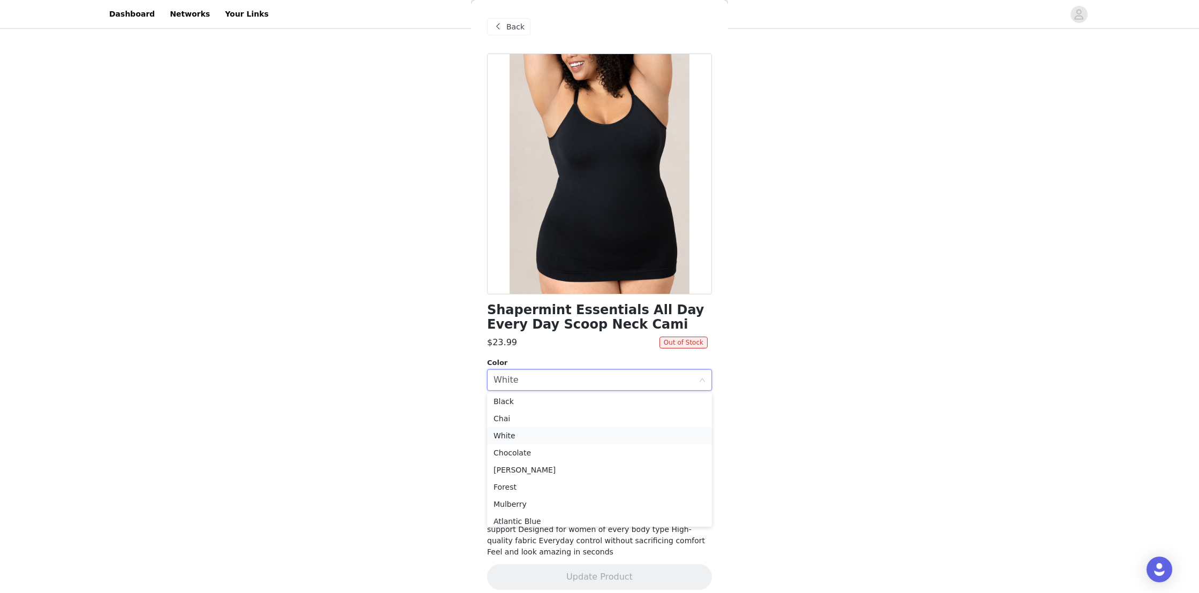
scroll to position [7, 0]
click at [510, 481] on li "Forest" at bounding box center [599, 481] width 225 height 17
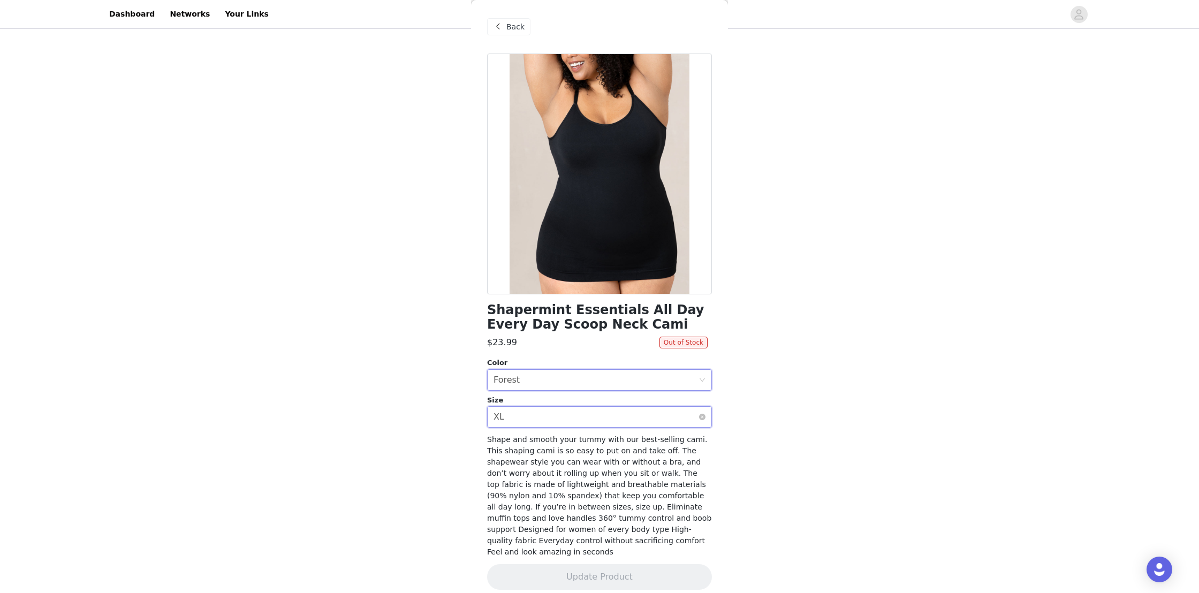
scroll to position [61, 0]
click at [533, 422] on div "Select size XL" at bounding box center [595, 417] width 205 height 20
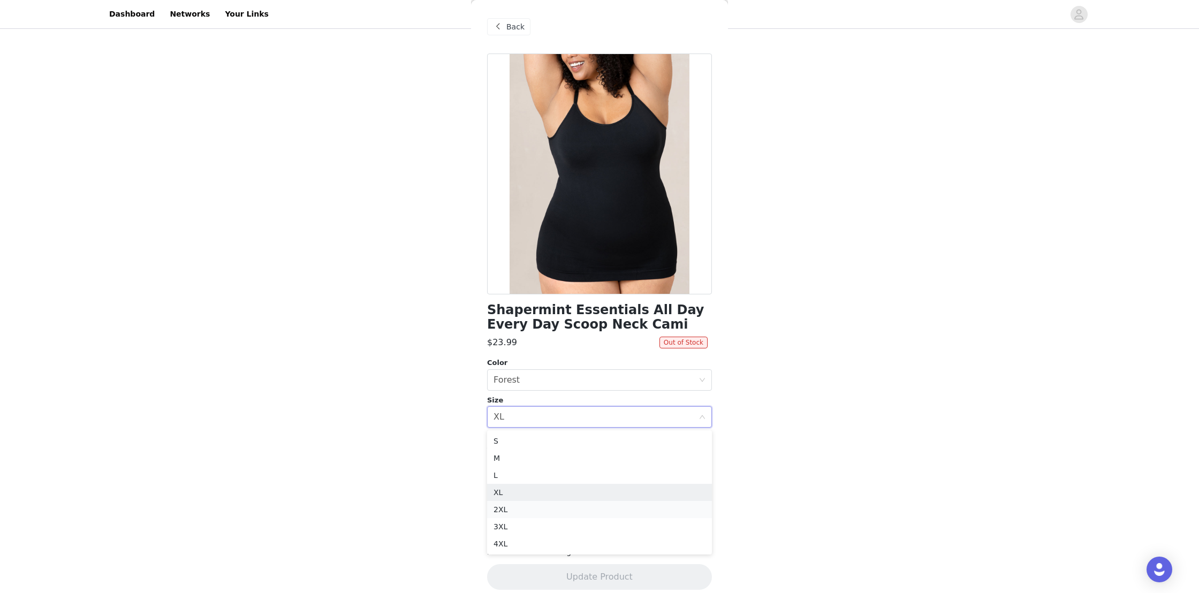
click at [507, 508] on li "2XL" at bounding box center [599, 509] width 225 height 17
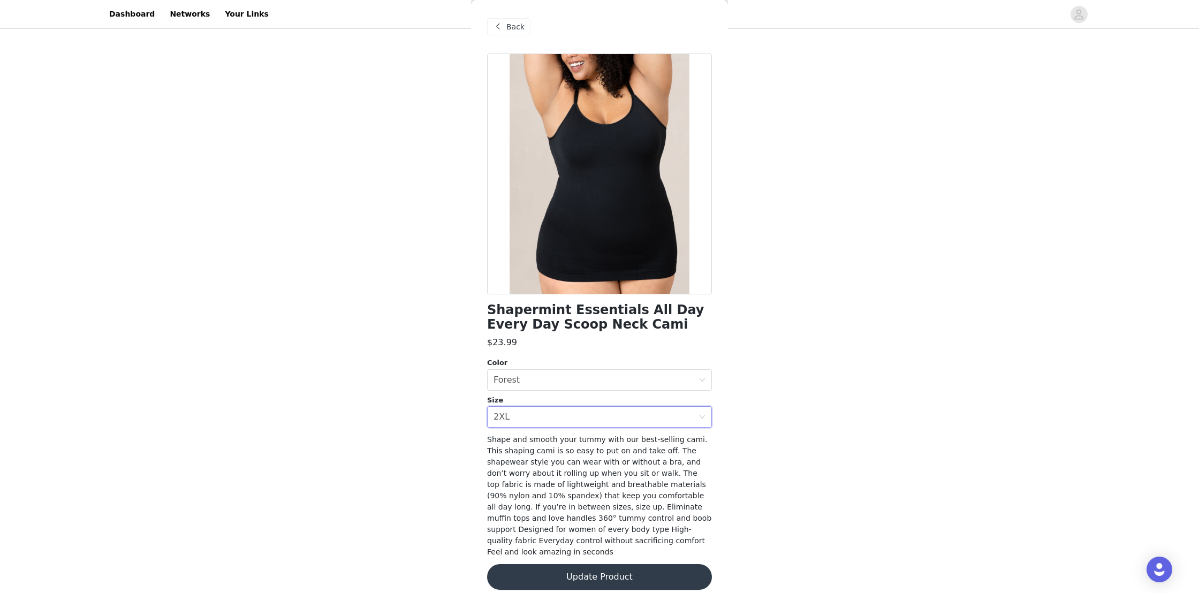
click at [595, 564] on button "Update Product" at bounding box center [599, 577] width 225 height 26
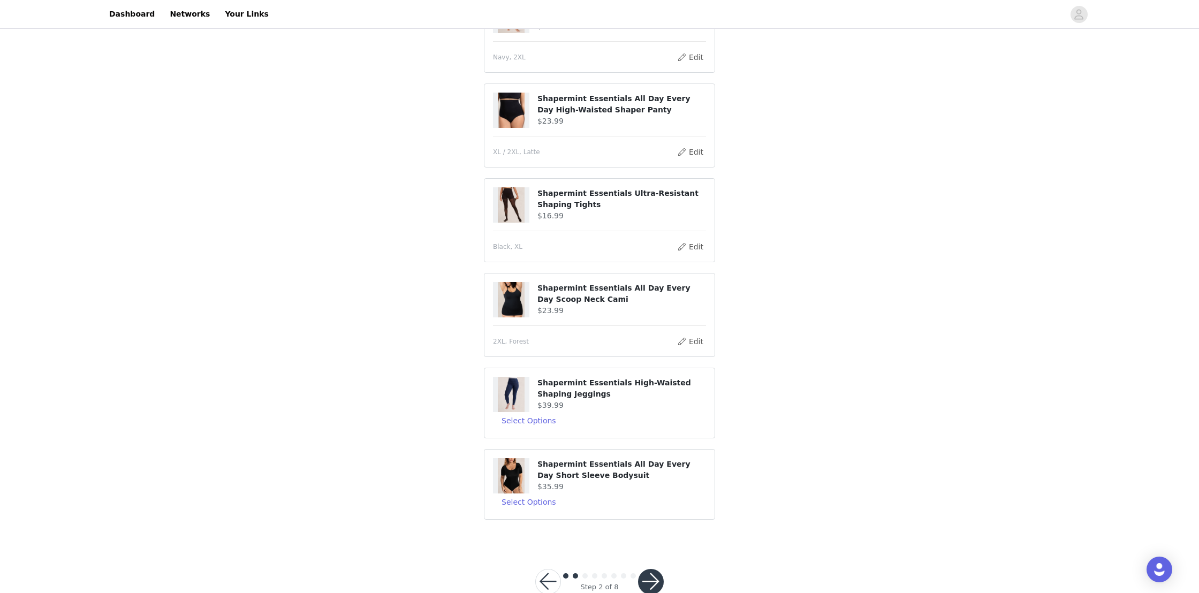
scroll to position [157, 0]
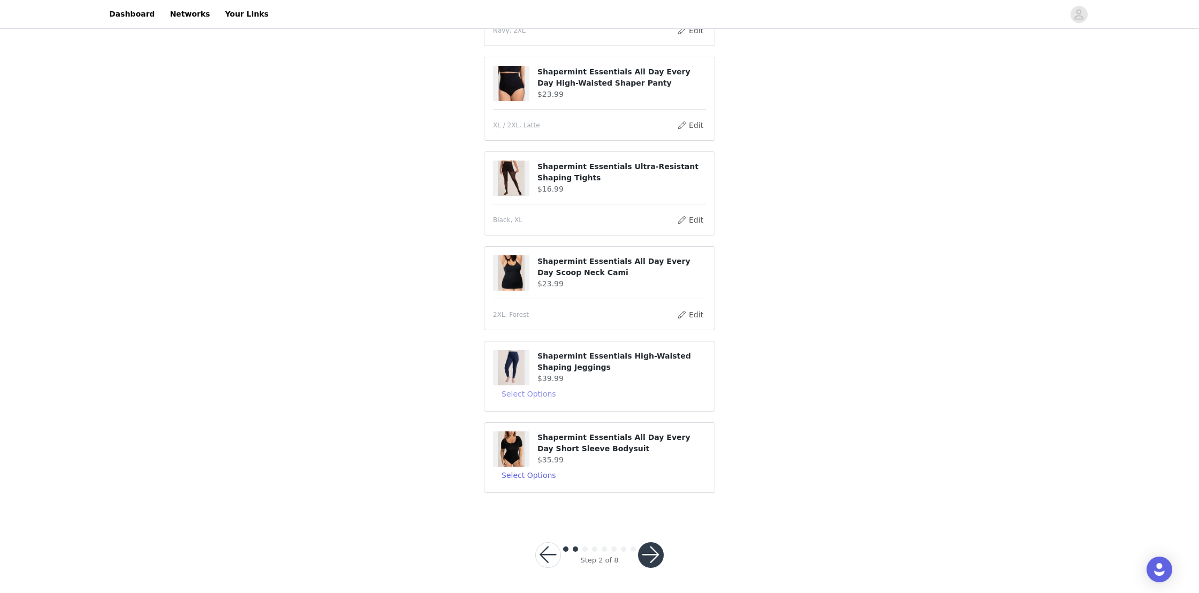
click at [530, 392] on button "Select Options" at bounding box center [529, 393] width 72 height 17
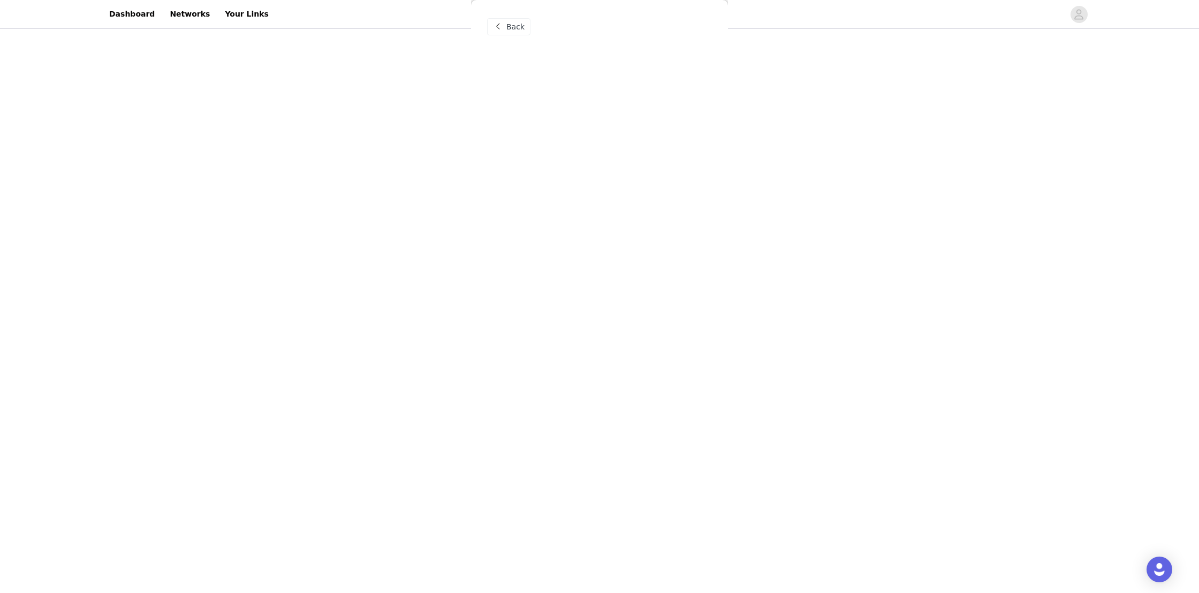
scroll to position [156, 0]
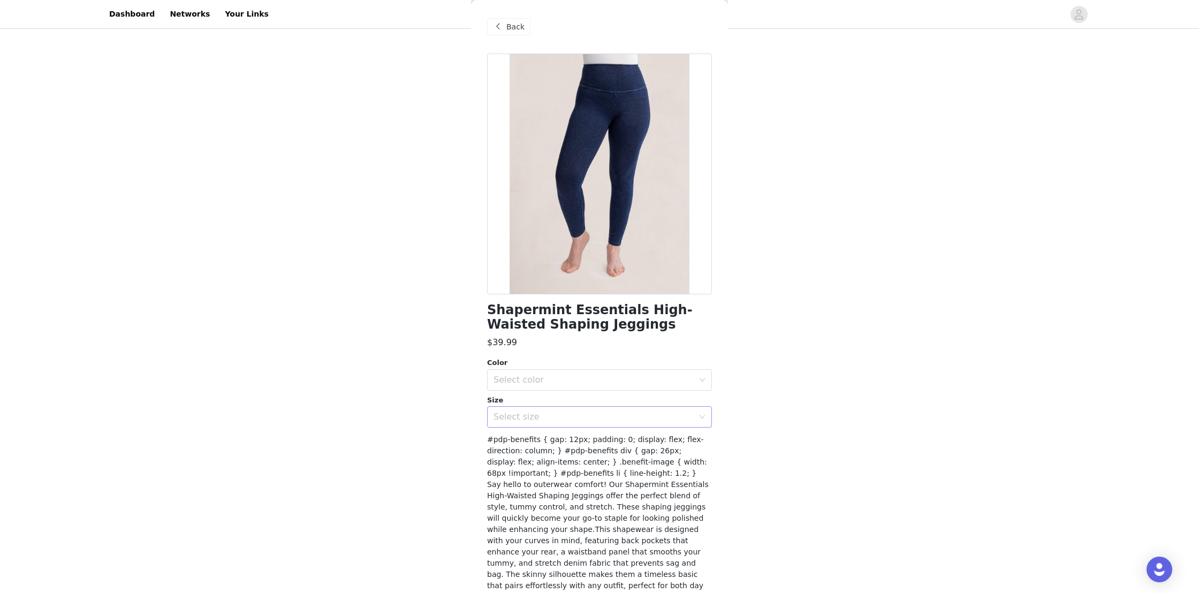
click at [534, 418] on div "Select size" at bounding box center [593, 417] width 200 height 11
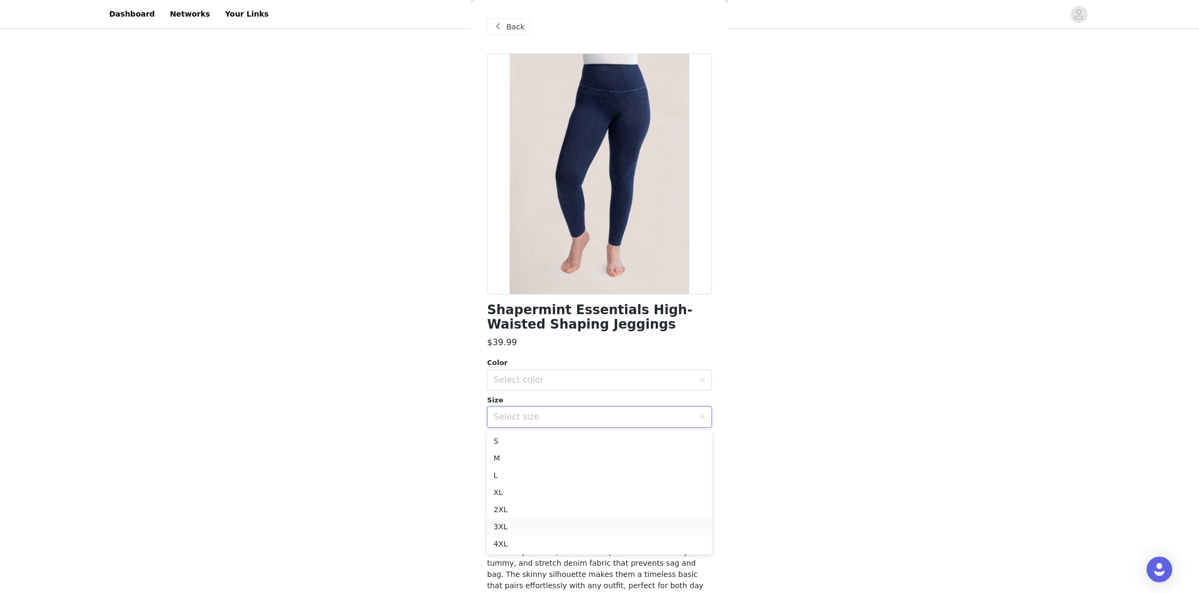
click at [523, 527] on li "3XL" at bounding box center [599, 526] width 225 height 17
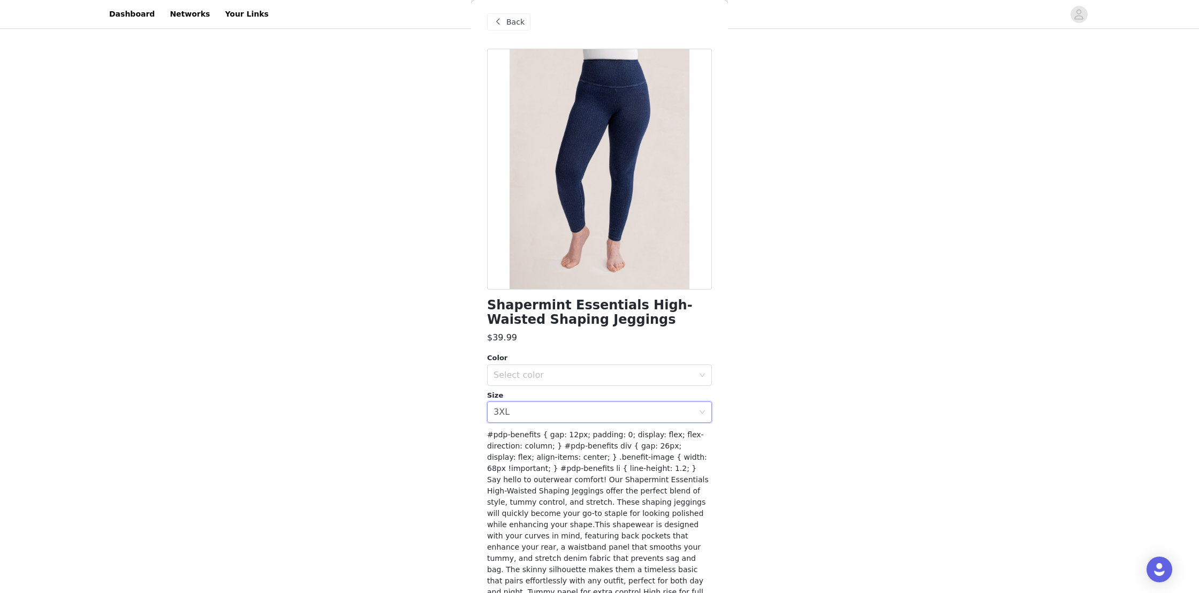
scroll to position [0, 0]
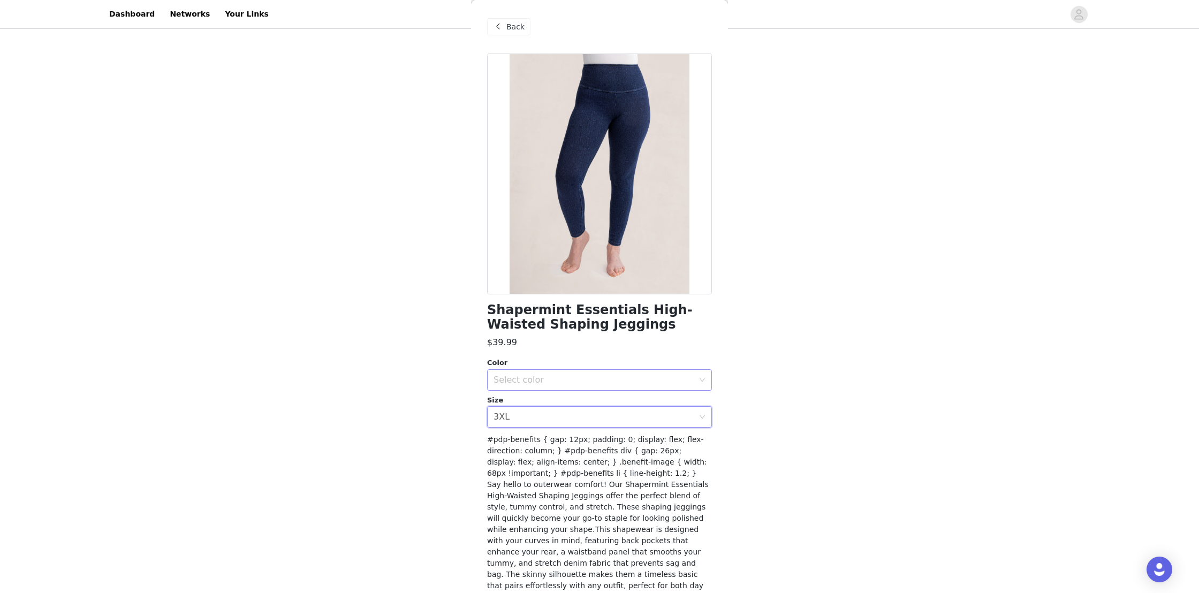
click at [533, 385] on div "Select color" at bounding box center [595, 380] width 205 height 20
click at [523, 404] on li "Navy" at bounding box center [599, 403] width 225 height 17
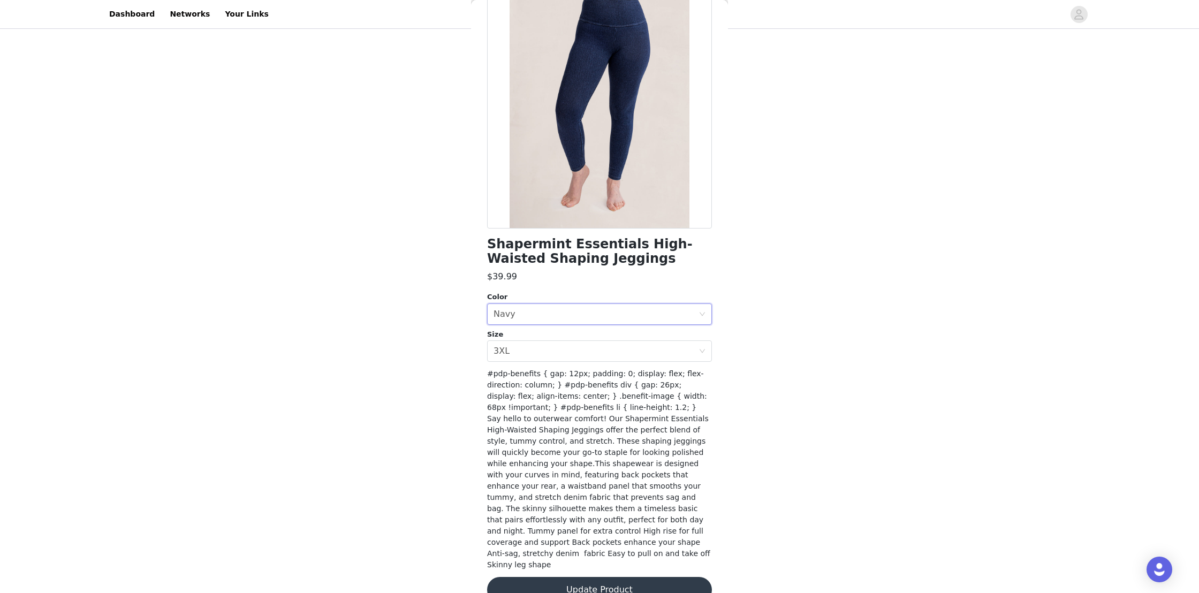
click at [595, 577] on button "Update Product" at bounding box center [599, 590] width 225 height 26
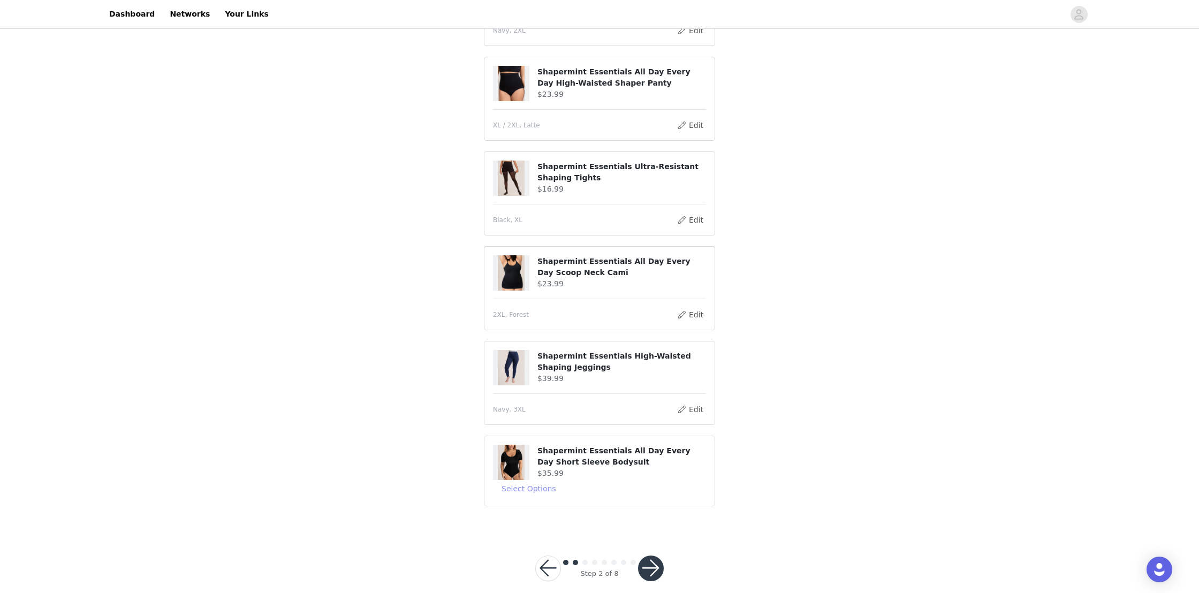
click at [540, 491] on button "Select Options" at bounding box center [529, 488] width 72 height 17
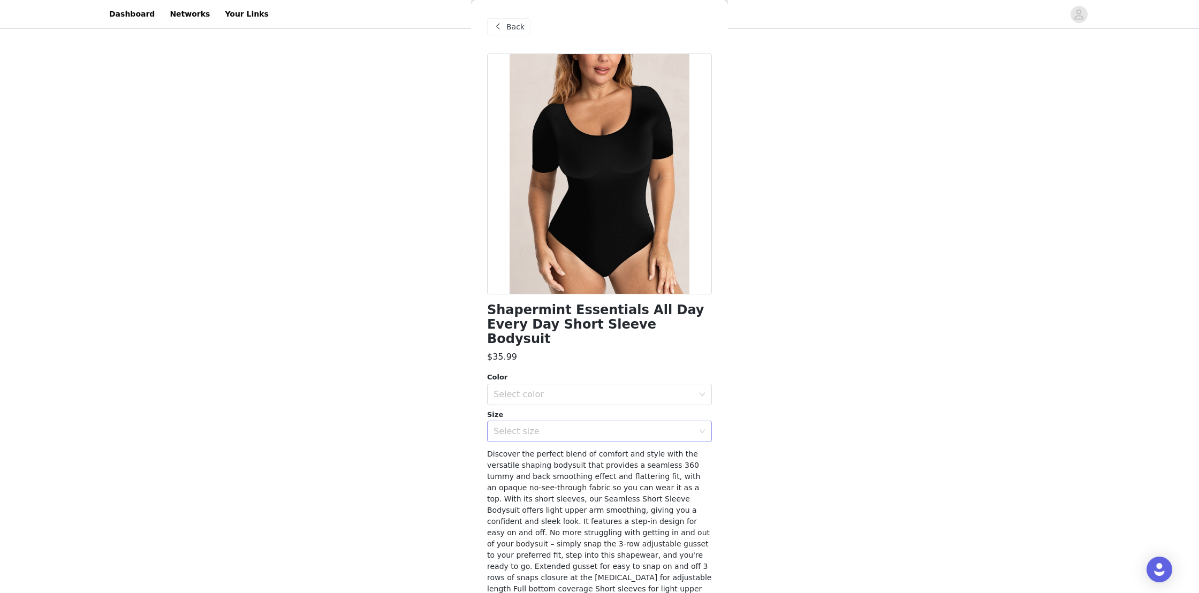
click at [531, 426] on div "Select size" at bounding box center [593, 431] width 200 height 11
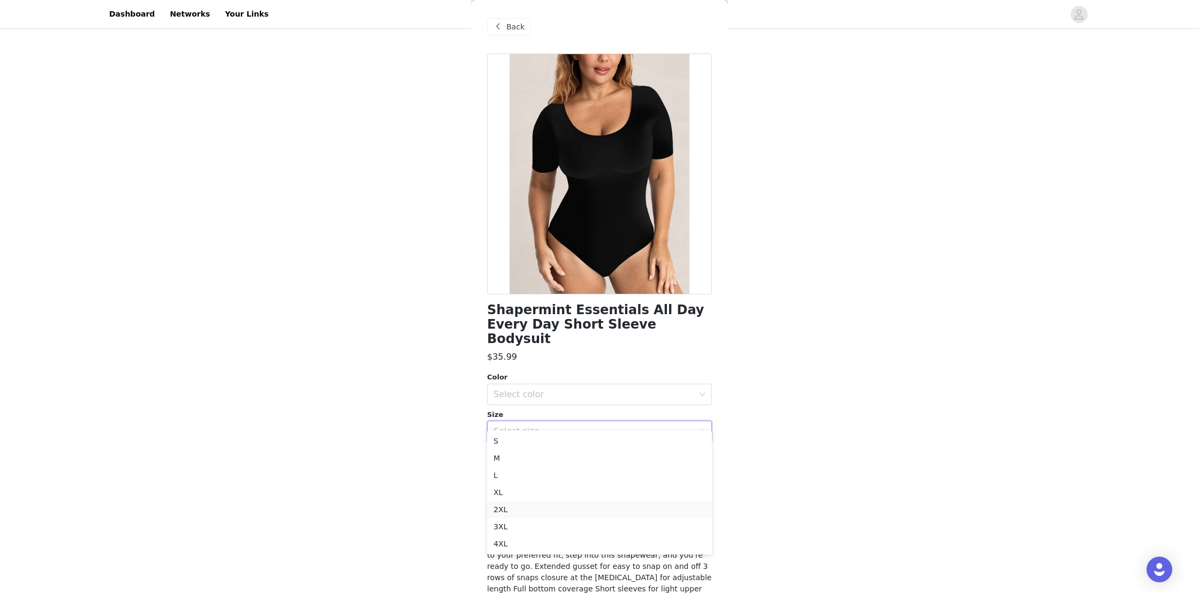
click at [506, 508] on li "2XL" at bounding box center [599, 509] width 225 height 17
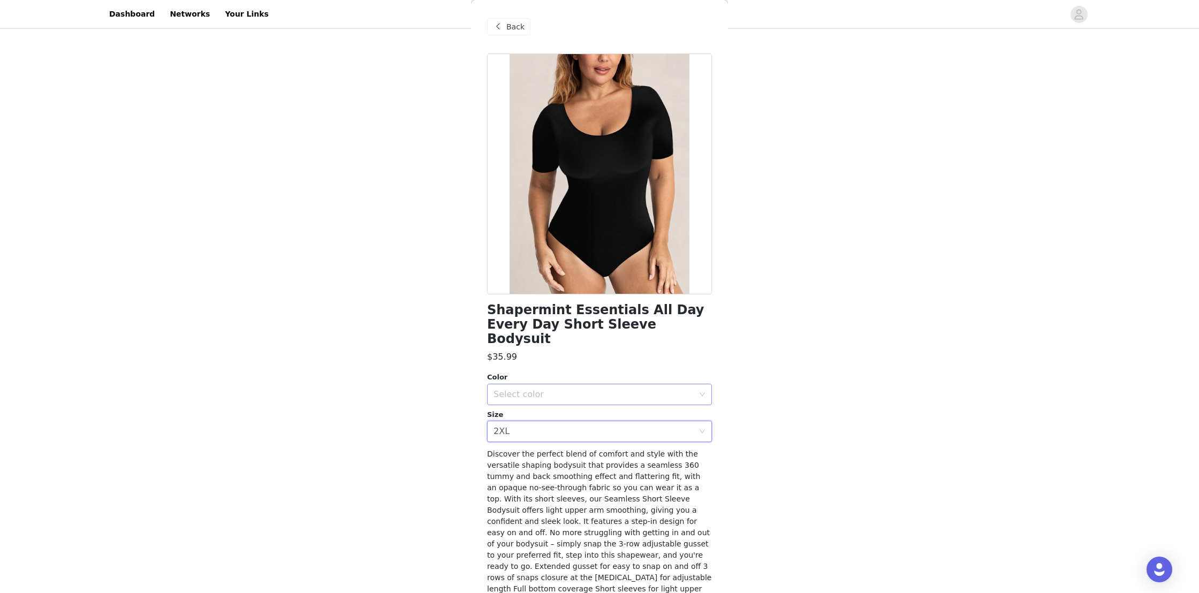
click at [539, 389] on div "Select color" at bounding box center [593, 394] width 200 height 11
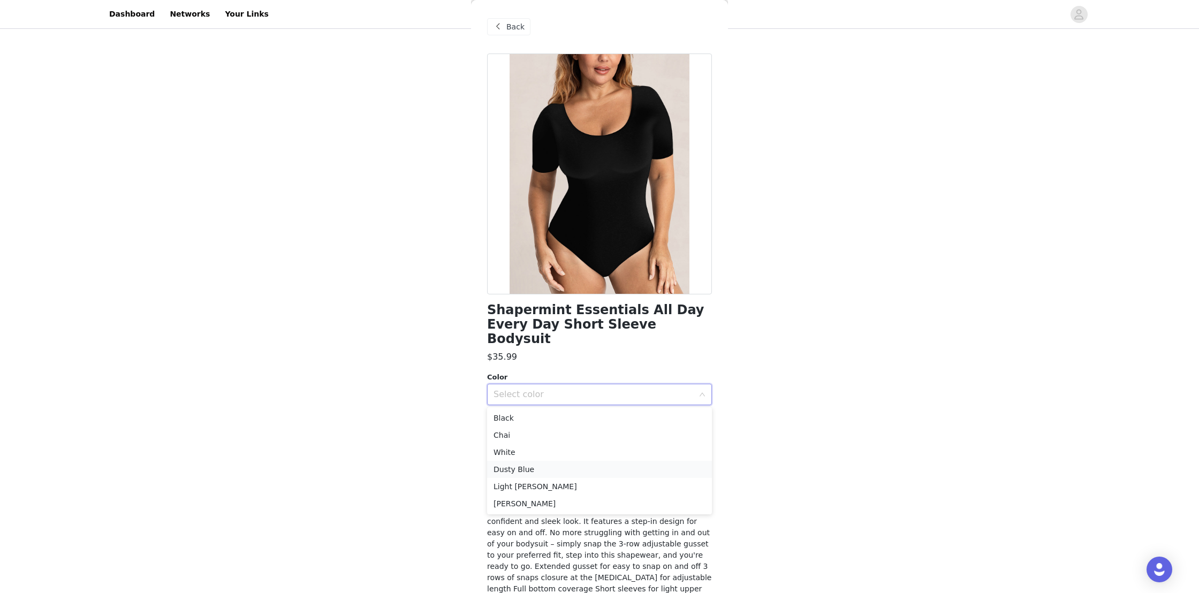
click at [514, 467] on li "Dusty Blue" at bounding box center [599, 469] width 225 height 17
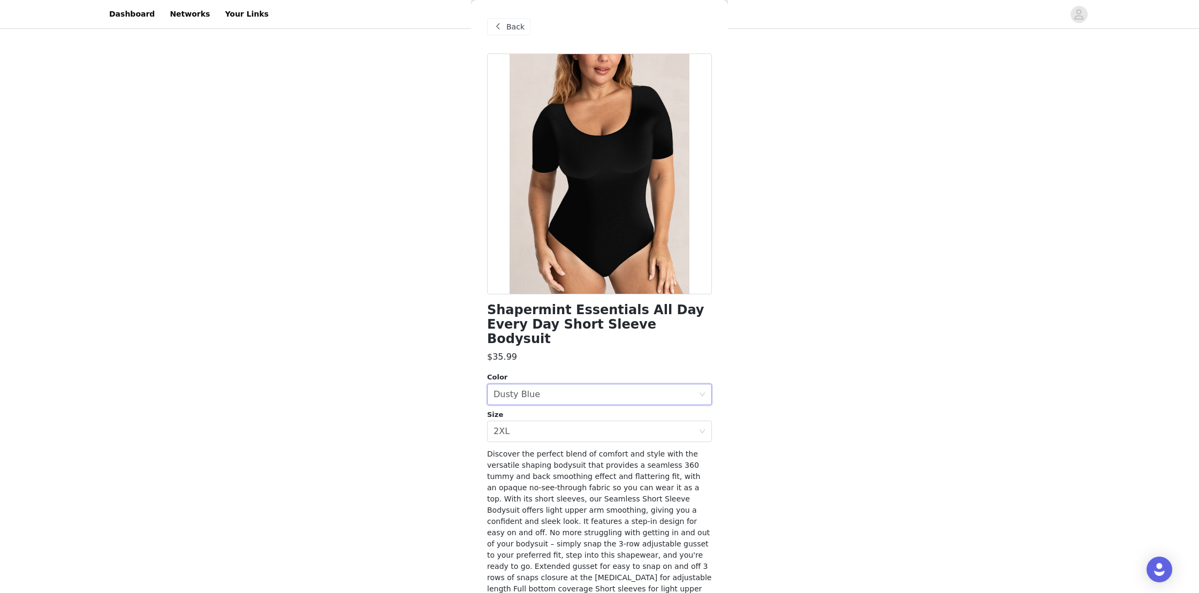
scroll to position [32, 0]
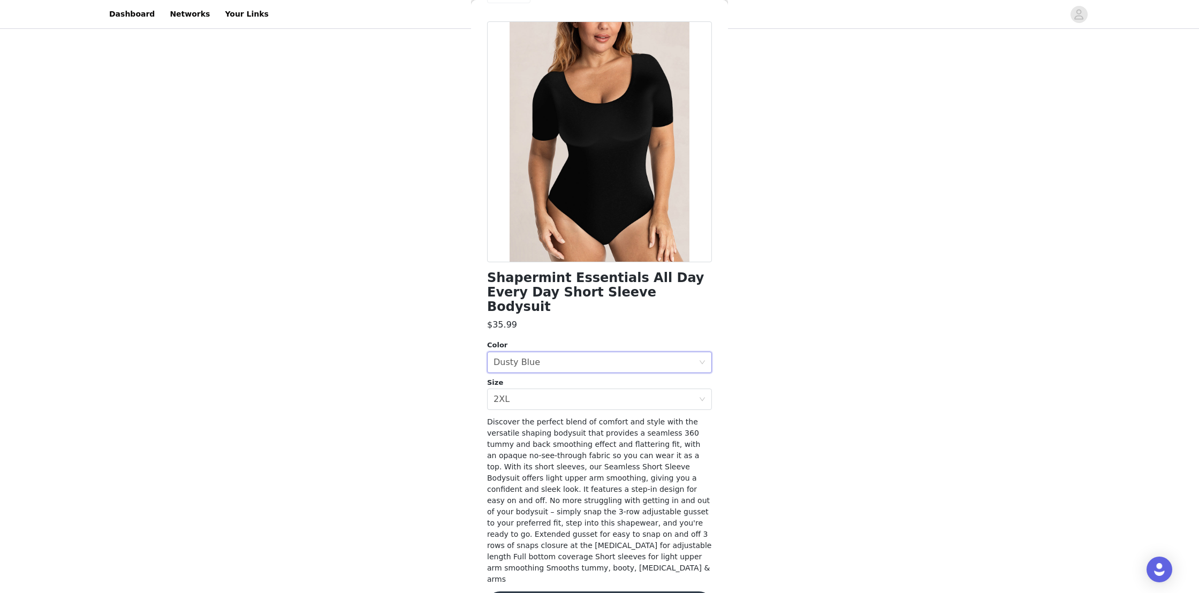
click at [617, 591] on button "Update Product" at bounding box center [599, 604] width 225 height 26
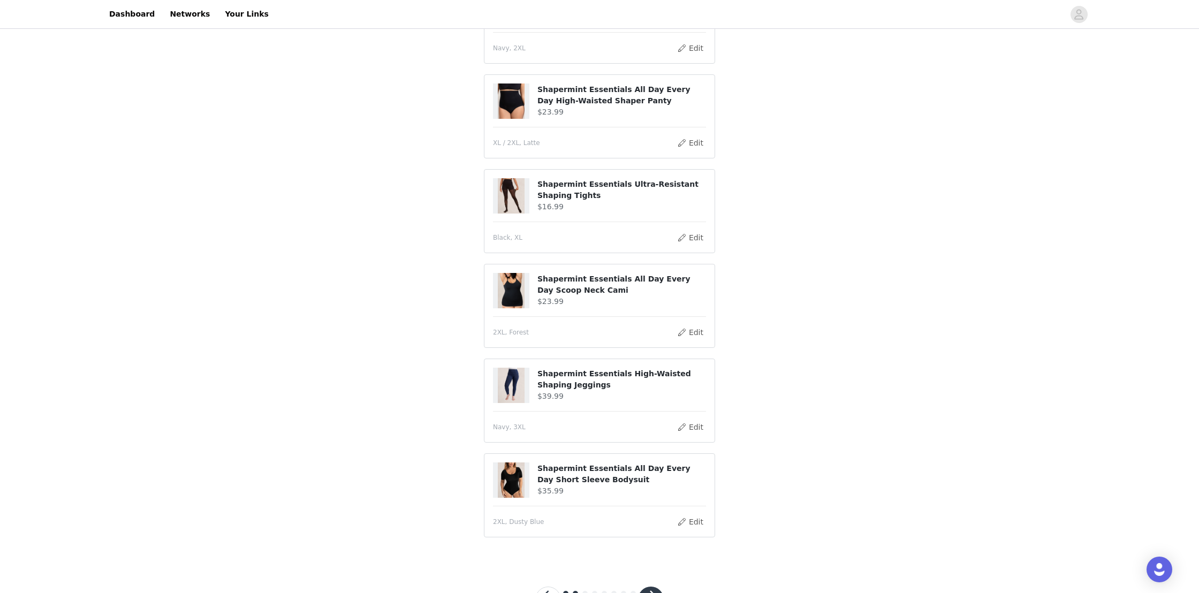
scroll to position [184, 0]
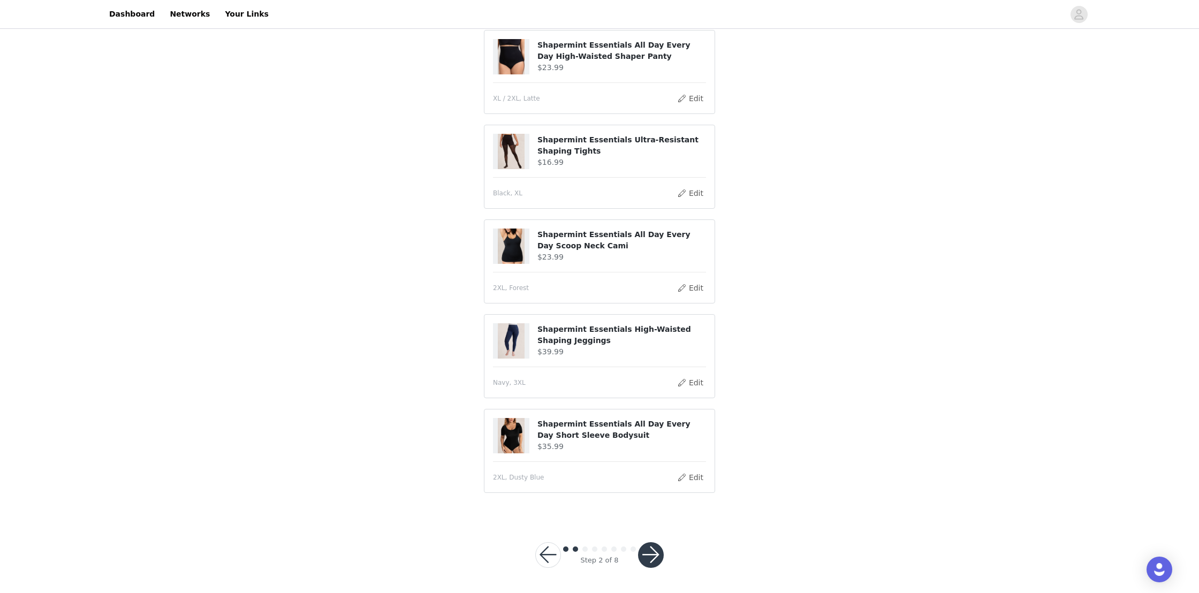
click at [652, 559] on button "button" at bounding box center [651, 555] width 26 height 26
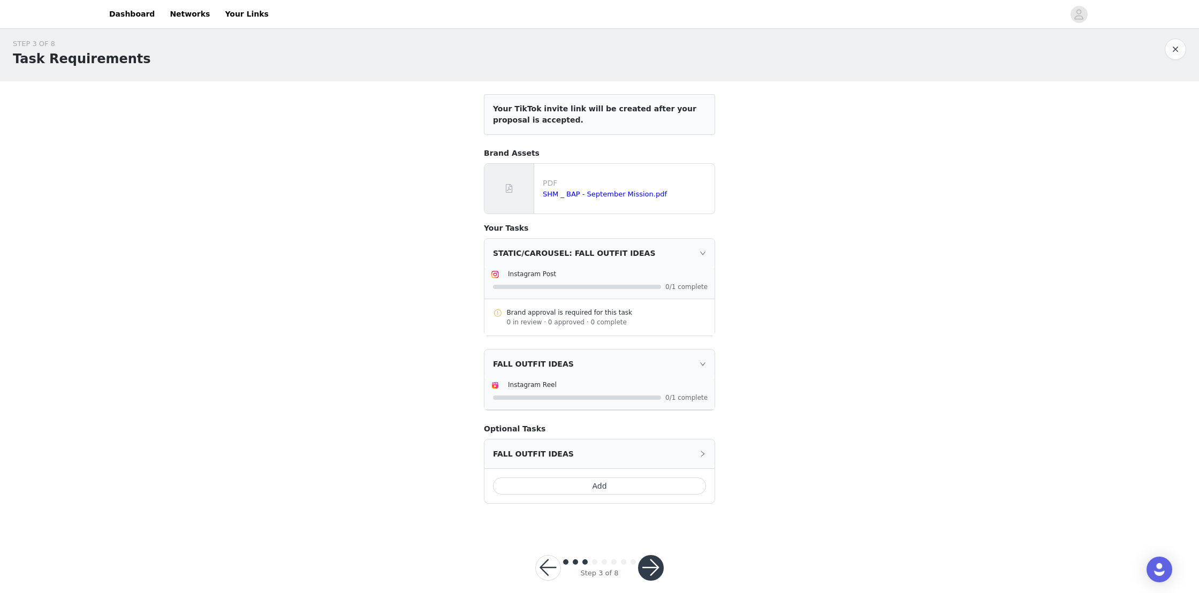
scroll to position [18, 0]
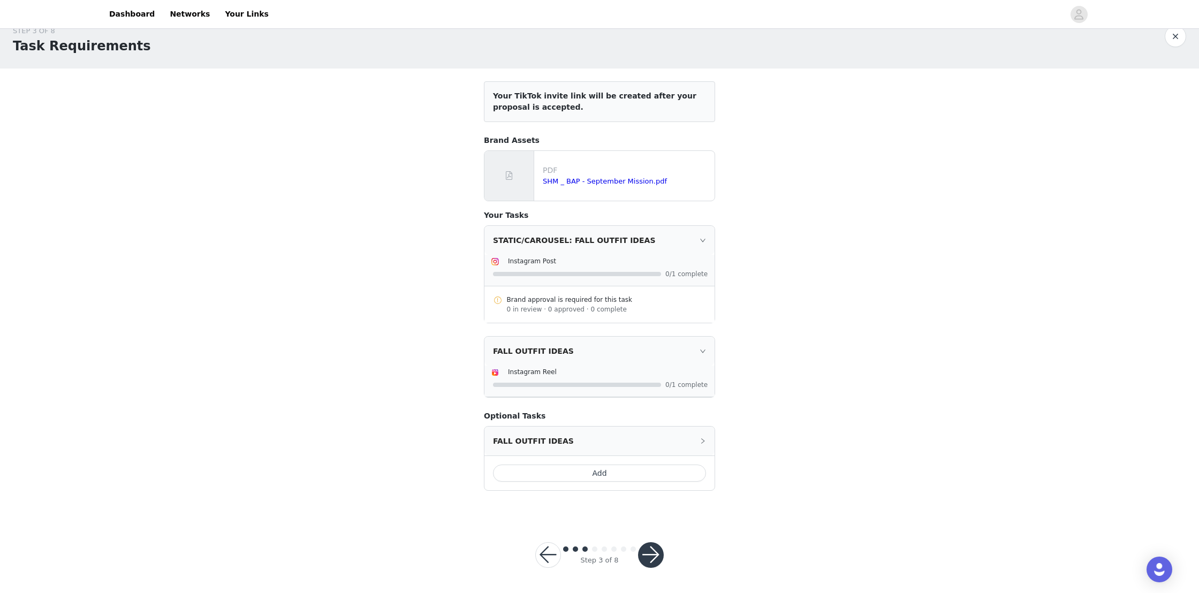
click at [651, 558] on button "button" at bounding box center [651, 555] width 26 height 26
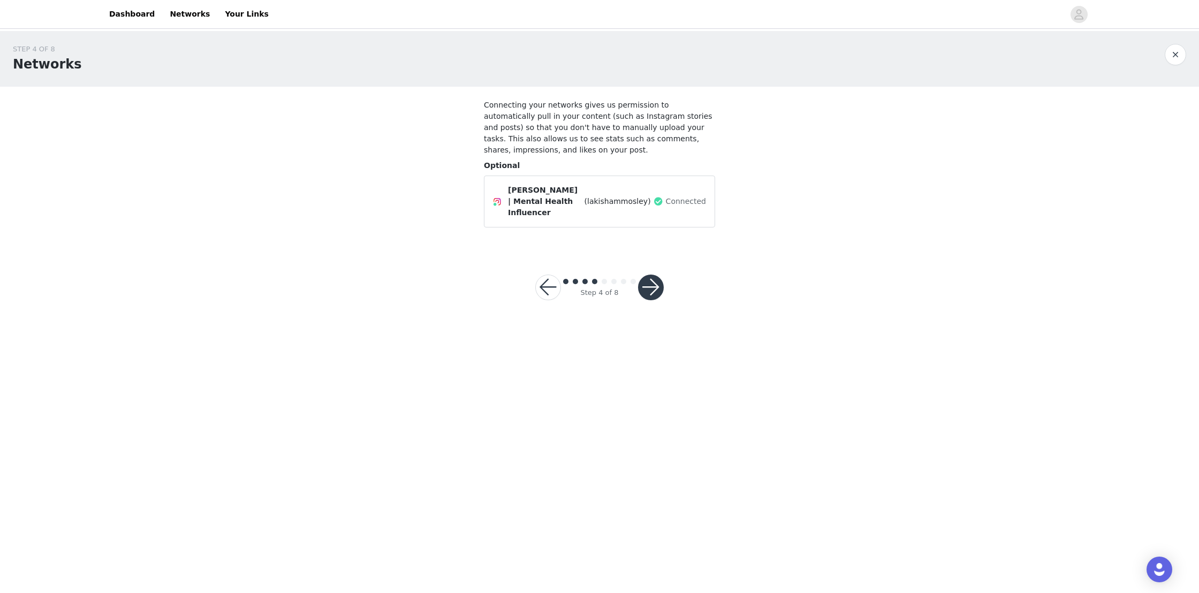
click at [649, 290] on button "button" at bounding box center [651, 288] width 26 height 26
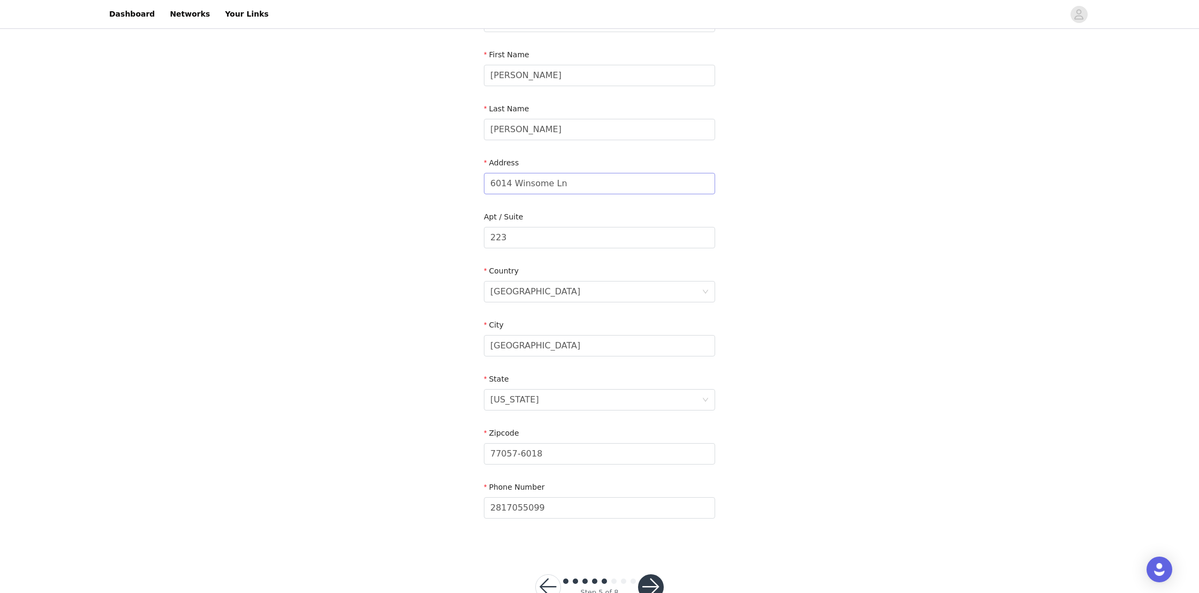
scroll to position [136, 0]
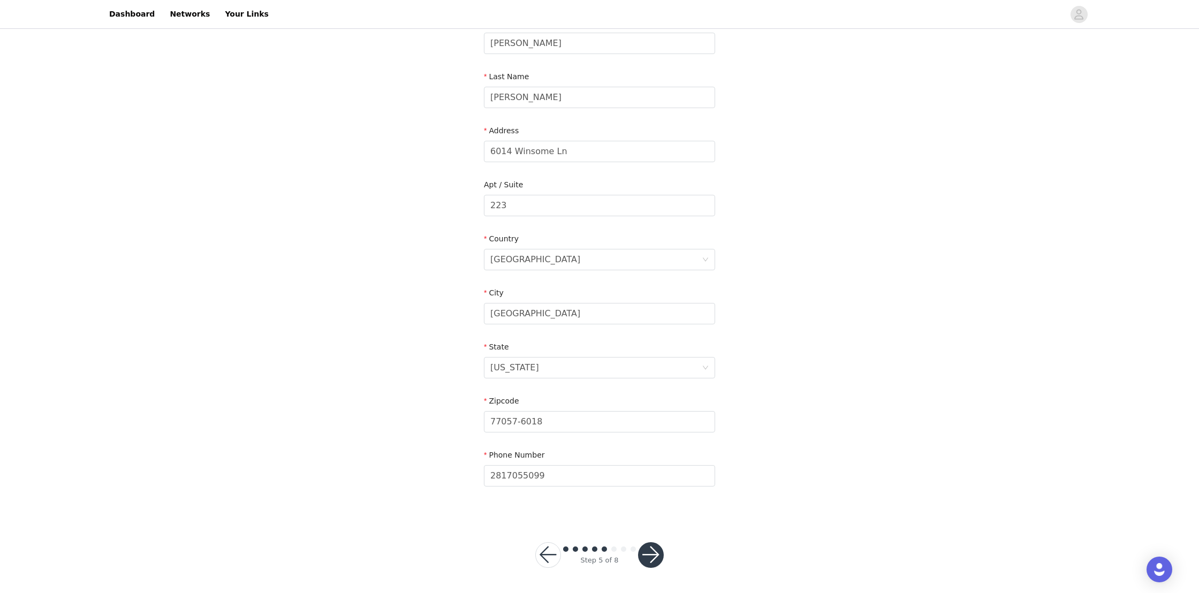
click at [654, 550] on button "button" at bounding box center [651, 555] width 26 height 26
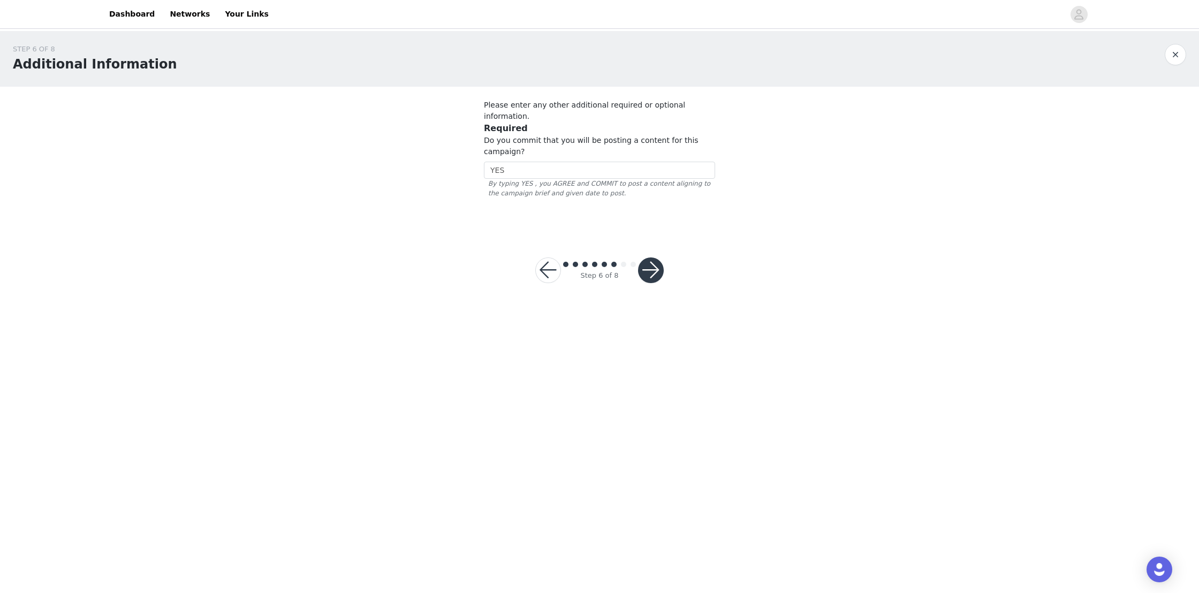
click at [650, 264] on button "button" at bounding box center [651, 270] width 26 height 26
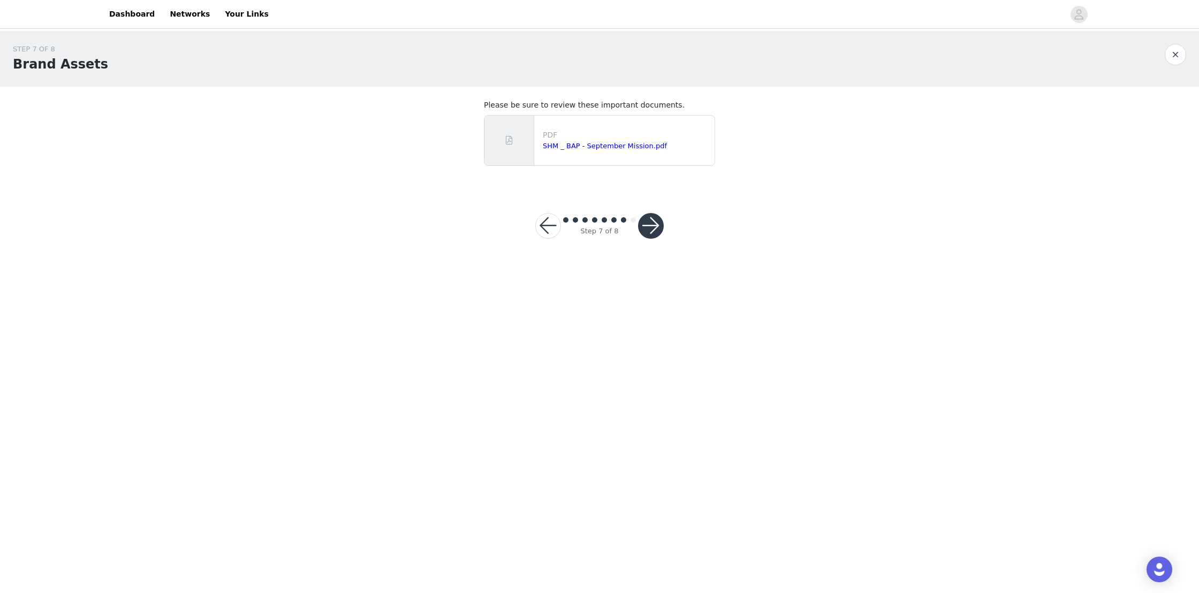
click at [655, 226] on button "button" at bounding box center [651, 226] width 26 height 26
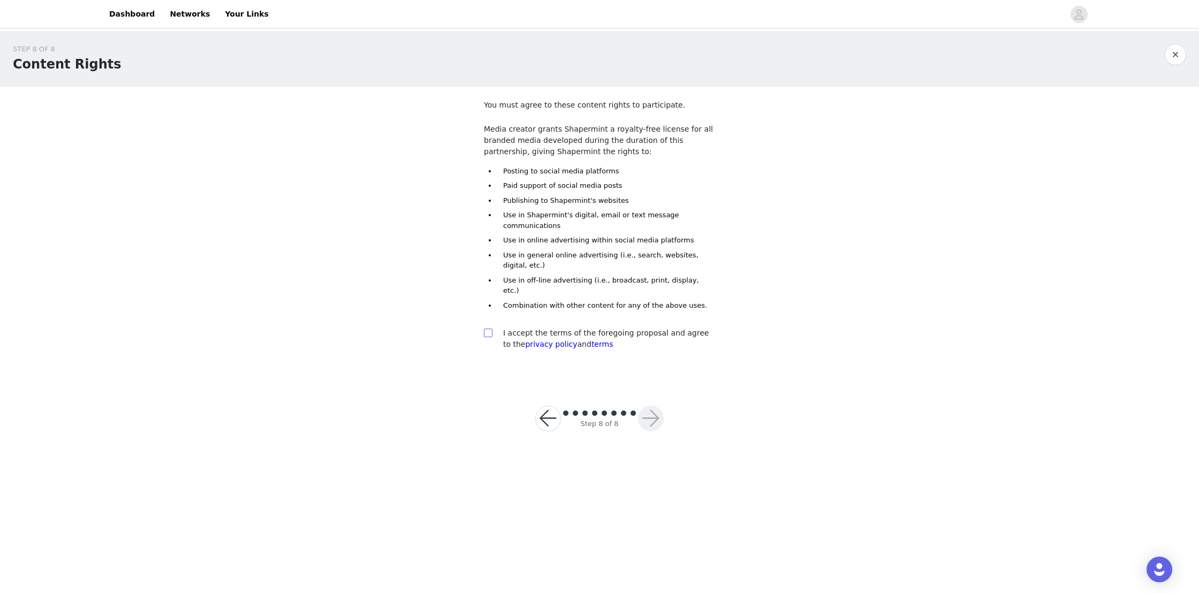
click at [487, 329] on input "checkbox" at bounding box center [487, 332] width 7 height 7
checkbox input "true"
click at [648, 408] on button "button" at bounding box center [651, 419] width 26 height 26
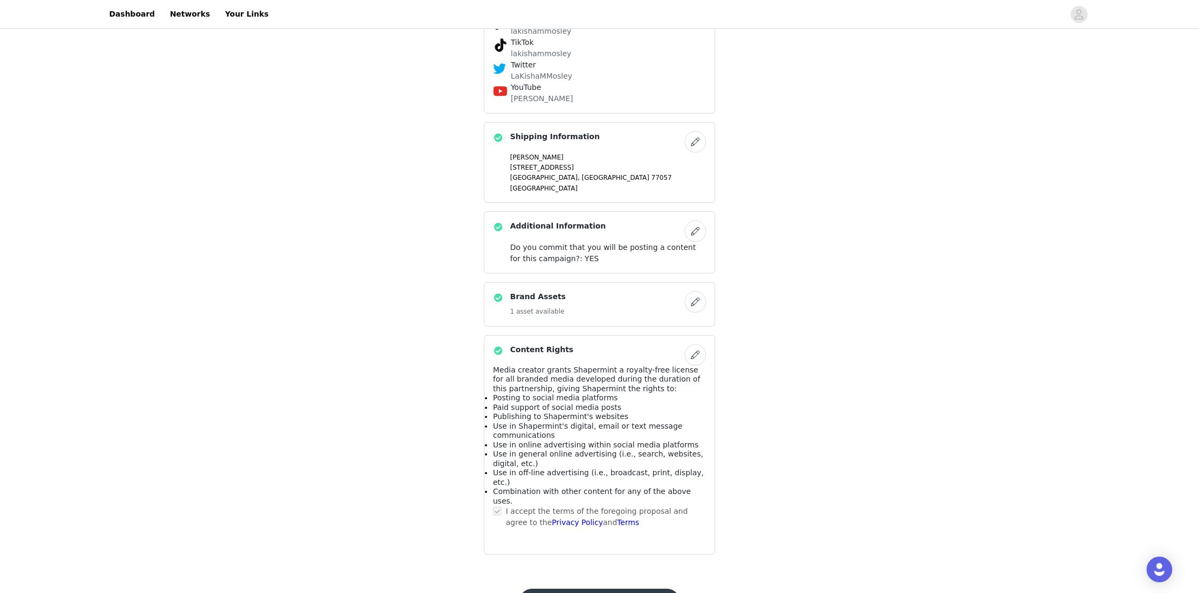
scroll to position [809, 0]
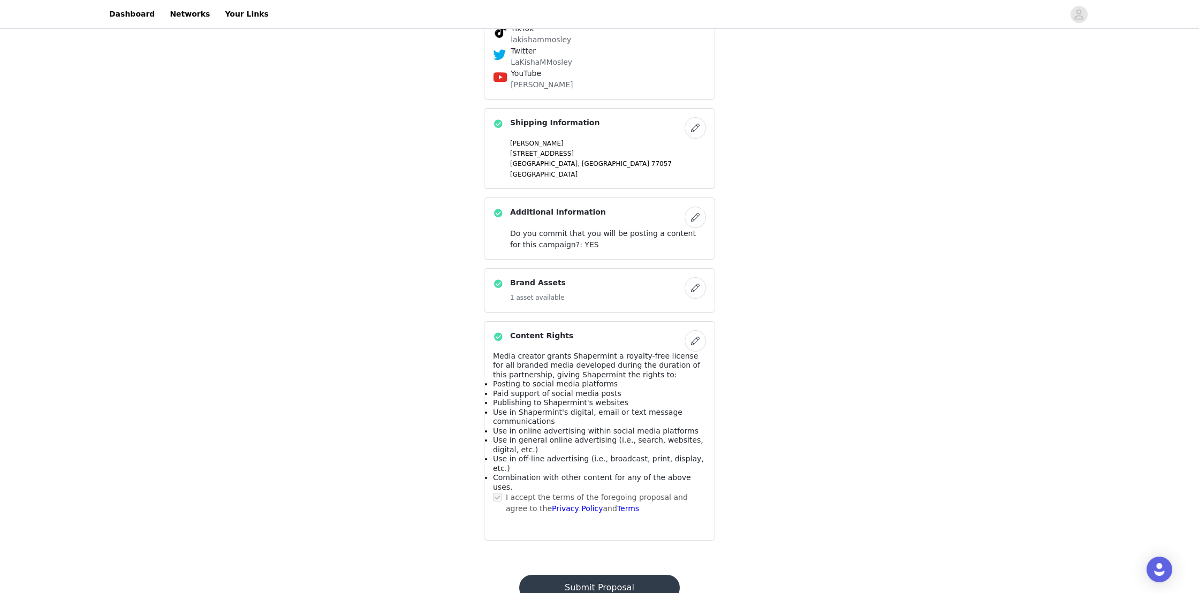
click at [603, 575] on button "Submit Proposal" at bounding box center [599, 588] width 160 height 26
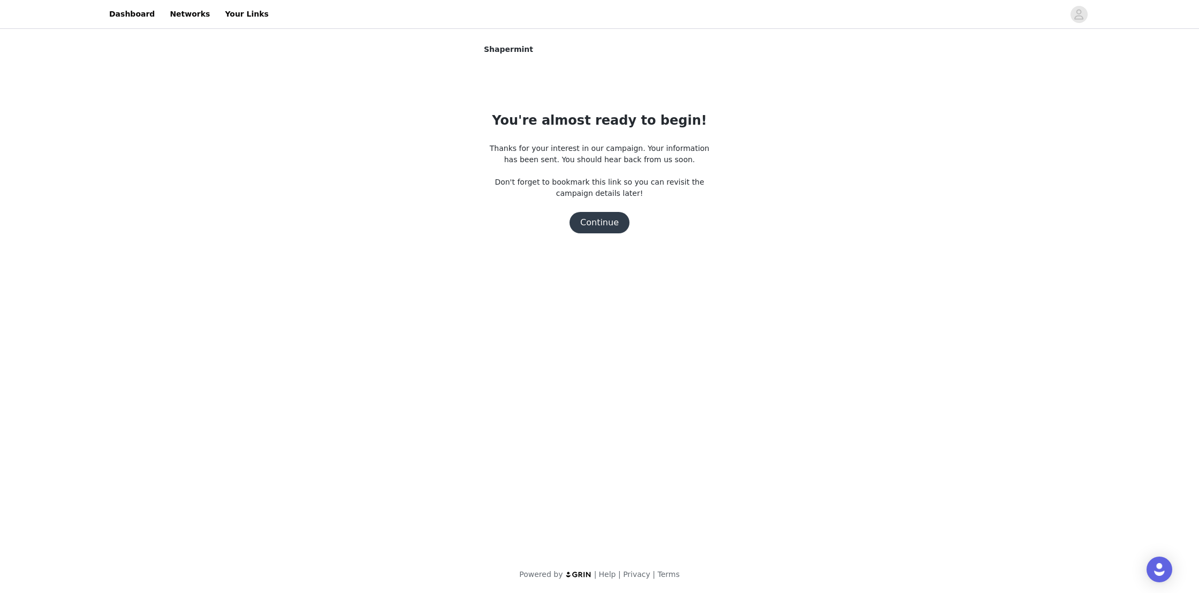
click at [592, 225] on button "Continue" at bounding box center [599, 222] width 60 height 21
